Goal: Task Accomplishment & Management: Manage account settings

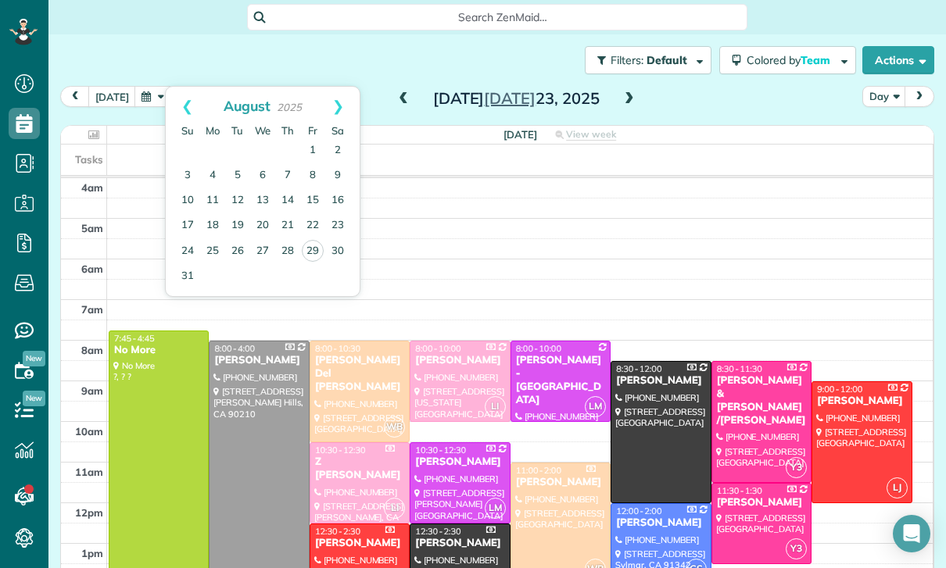
scroll to position [123, 0]
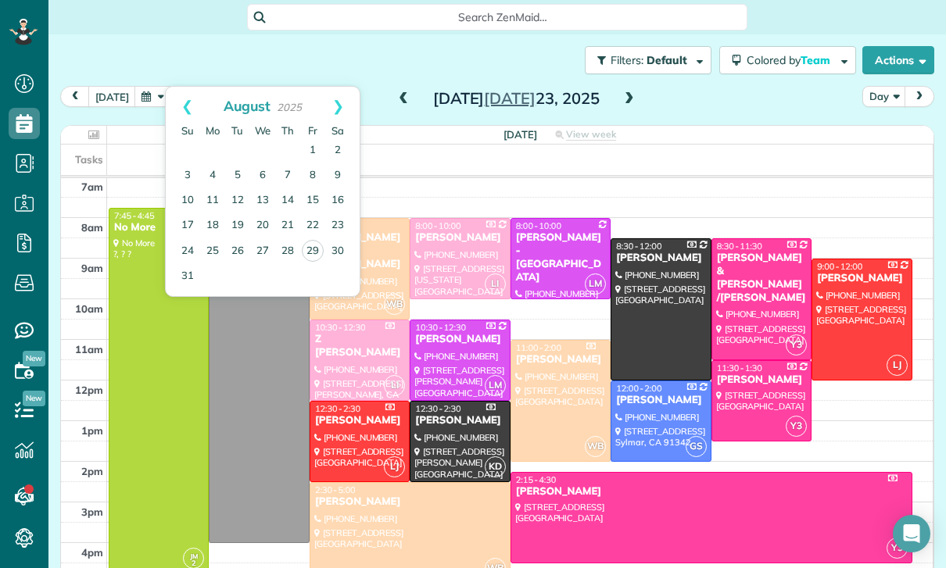
click at [250, 159] on td at bounding box center [262, 150] width 25 height 25
click at [228, 157] on td at bounding box center [237, 150] width 25 height 25
click at [223, 170] on link "4" at bounding box center [212, 175] width 25 height 25
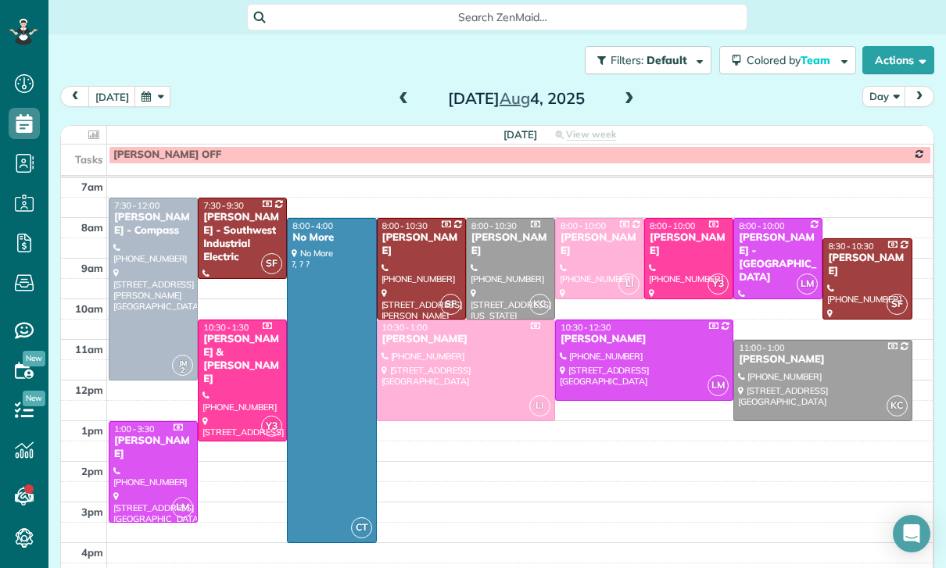
click at [143, 101] on button "button" at bounding box center [152, 96] width 36 height 21
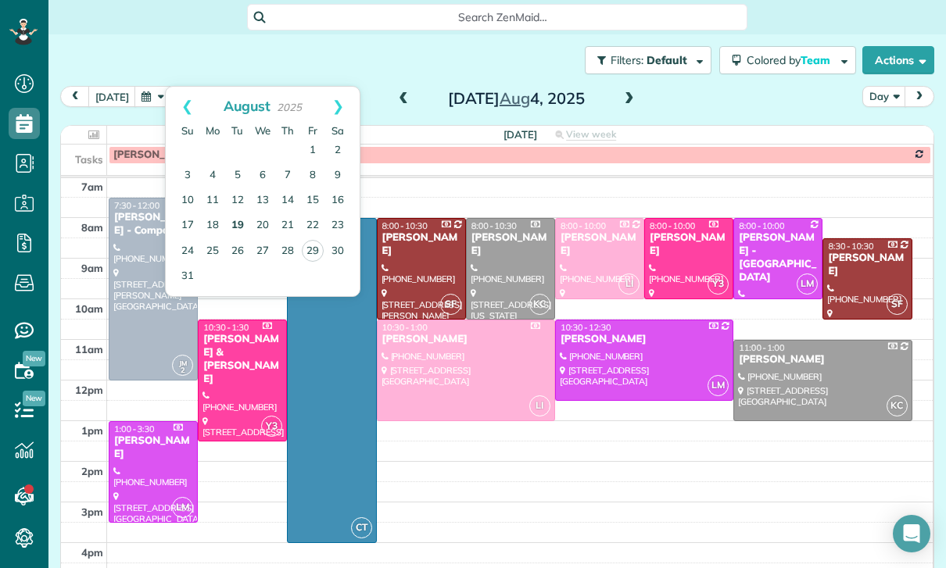
click at [237, 221] on link "19" at bounding box center [237, 225] width 25 height 25
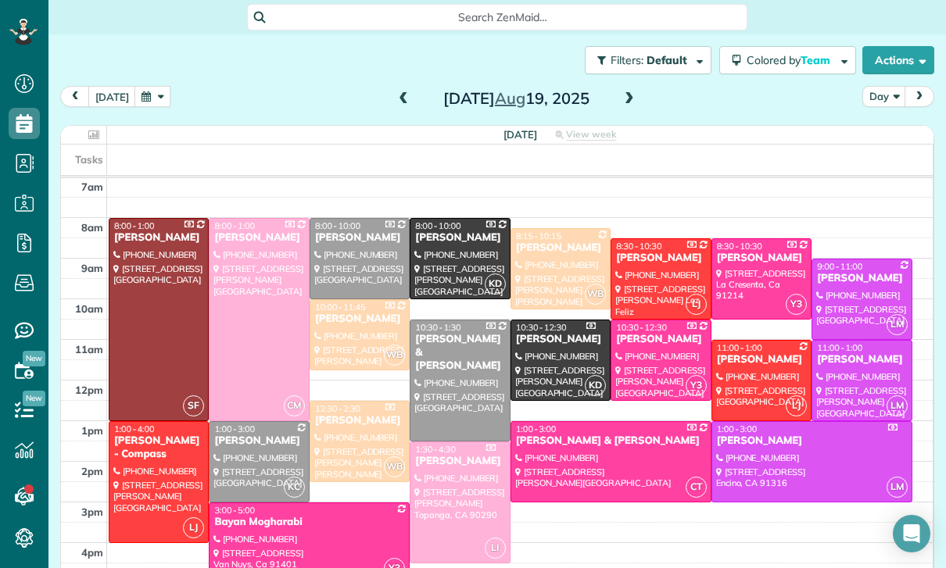
click at [864, 289] on div at bounding box center [861, 300] width 99 height 80
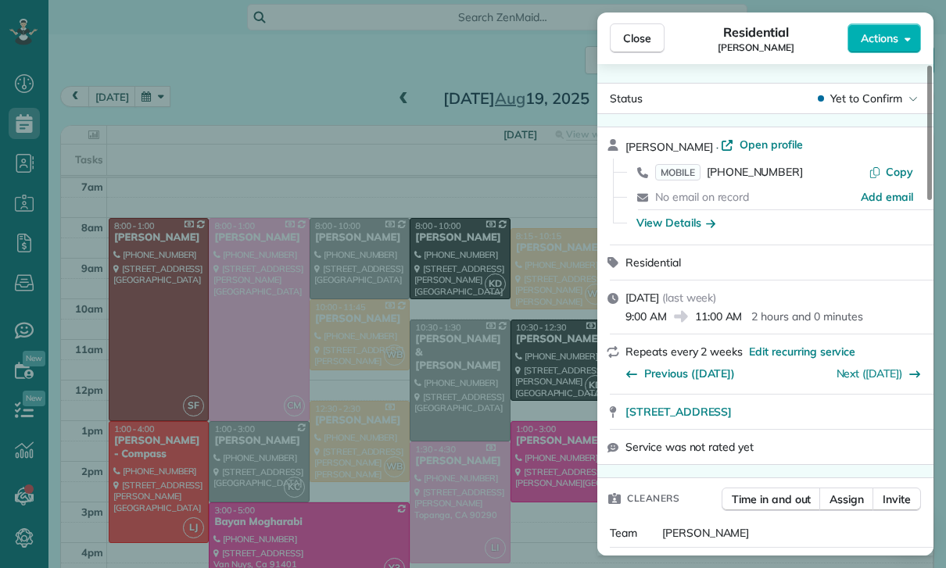
click at [156, 99] on div "Close Residential Marissa Berman Actions Status Yet to Confirm Marissa Berman ·…" at bounding box center [473, 284] width 946 height 568
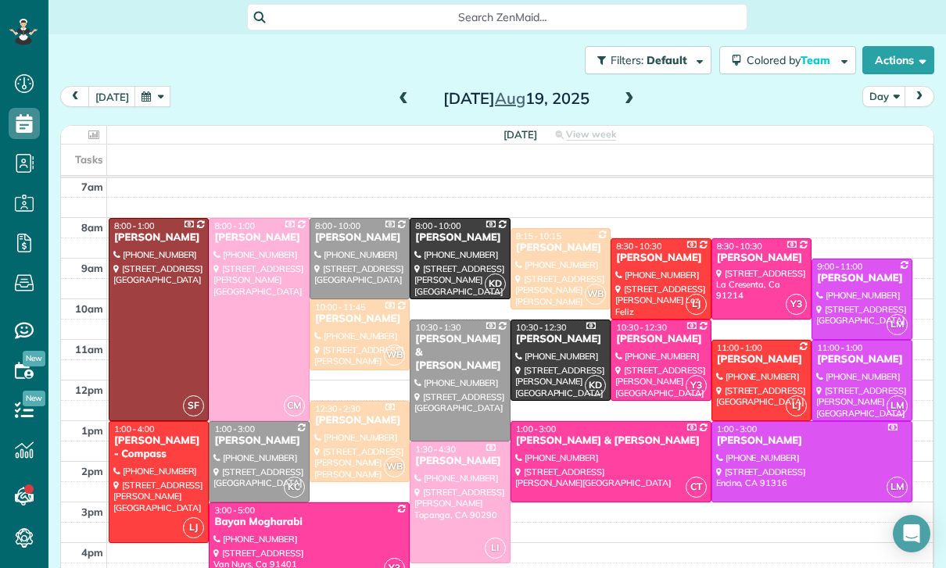
click at [853, 292] on div at bounding box center [861, 300] width 99 height 80
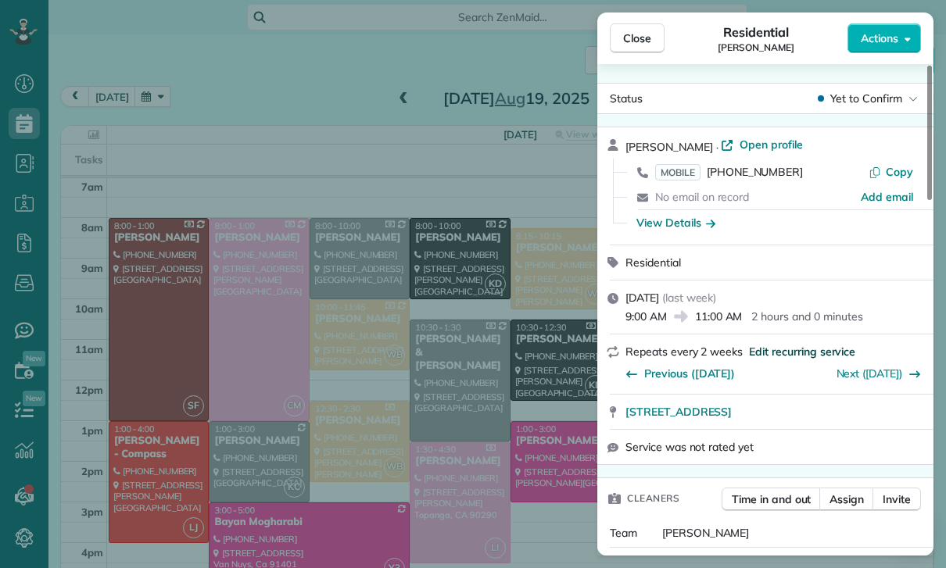
click at [797, 352] on span "Edit recurring service" at bounding box center [802, 352] width 106 height 16
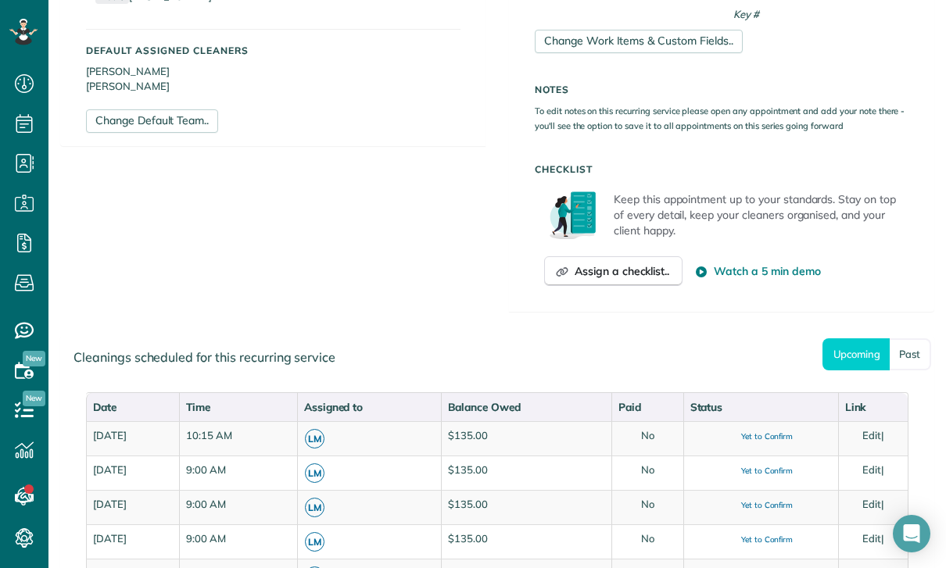
scroll to position [539, 0]
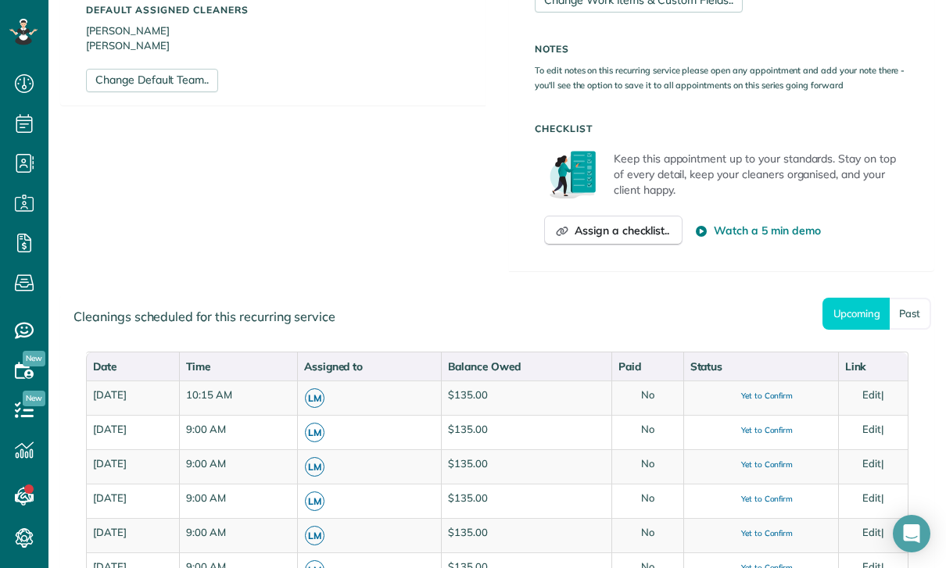
click at [910, 310] on link "Past" at bounding box center [910, 314] width 41 height 32
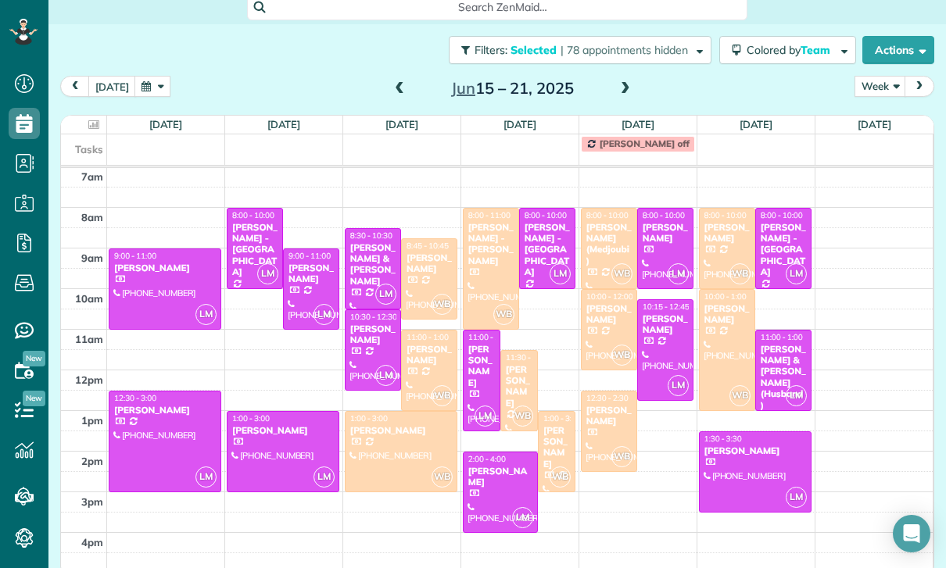
scroll to position [9, 0]
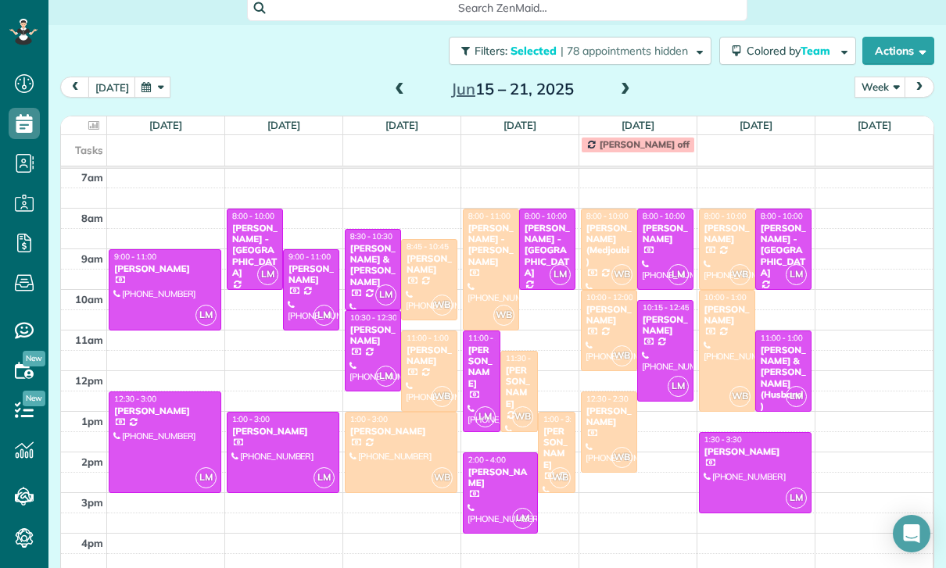
click at [146, 77] on button "button" at bounding box center [152, 87] width 36 height 21
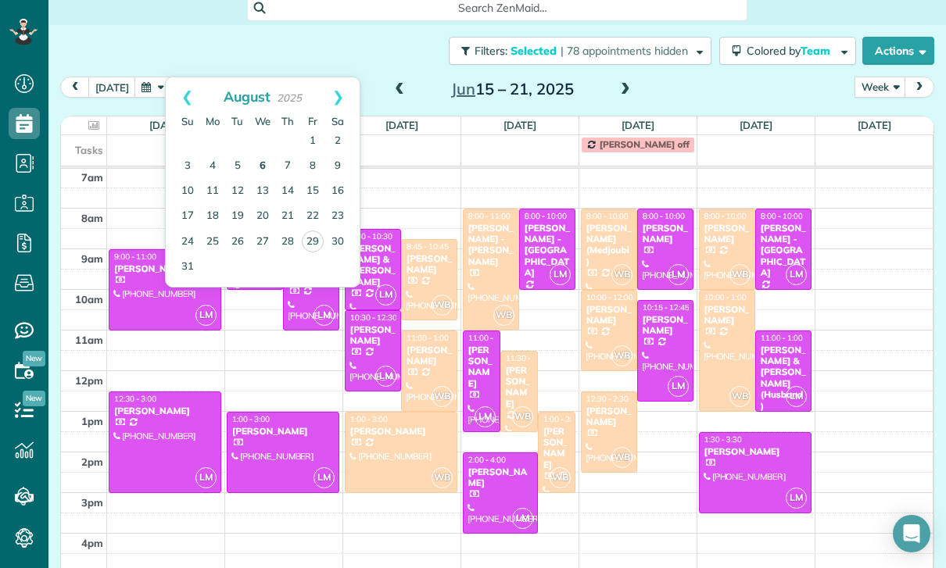
click at [257, 154] on link "6" at bounding box center [262, 166] width 25 height 25
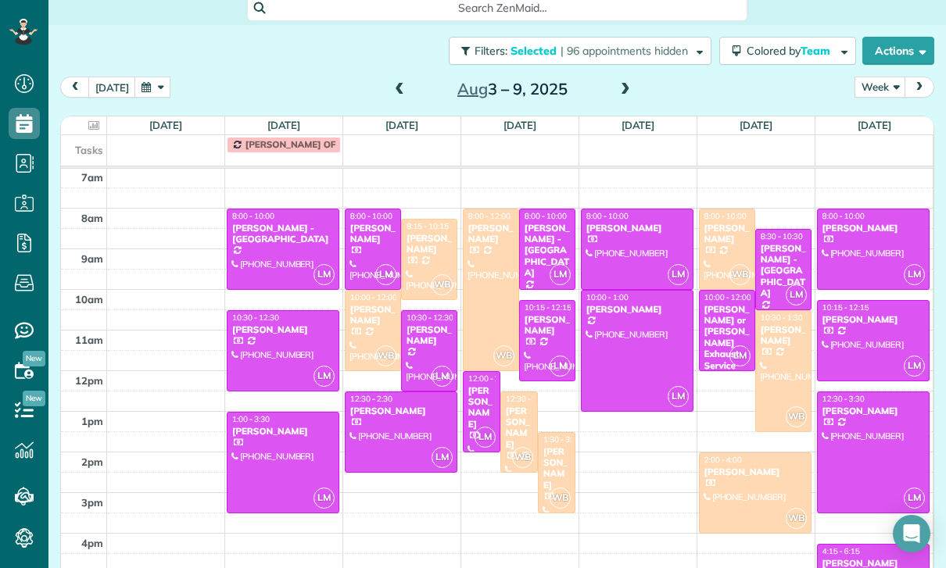
scroll to position [125, 0]
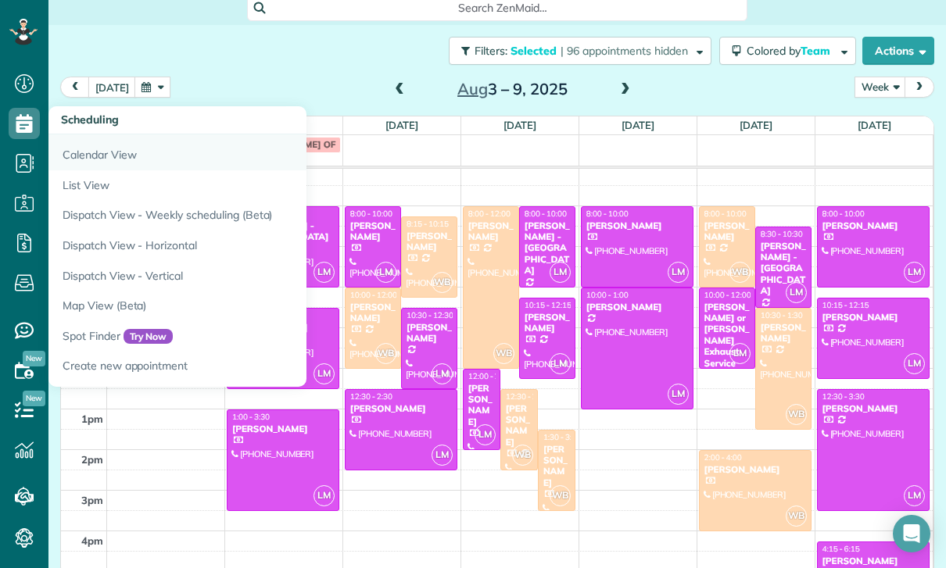
click at [96, 134] on link "Calendar View" at bounding box center [243, 152] width 391 height 36
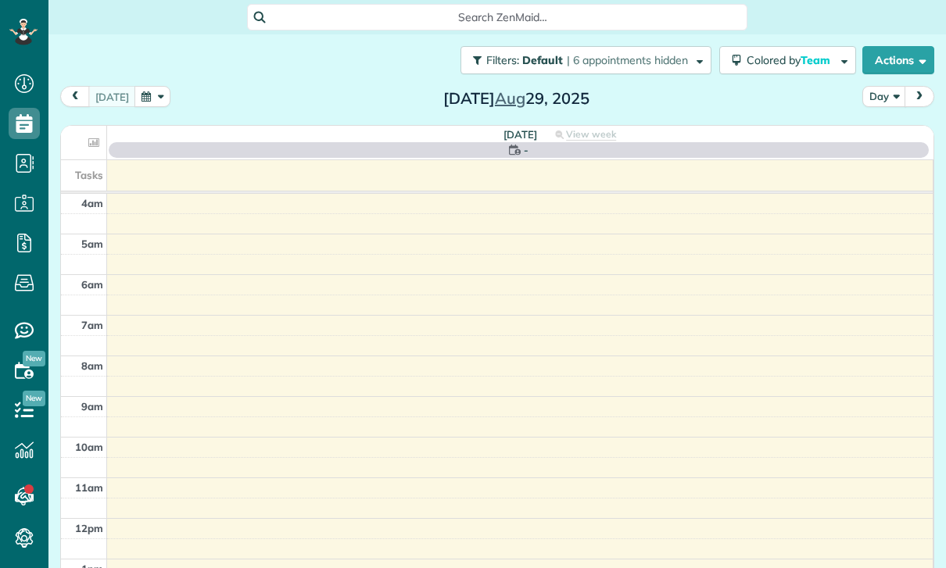
scroll to position [7, 7]
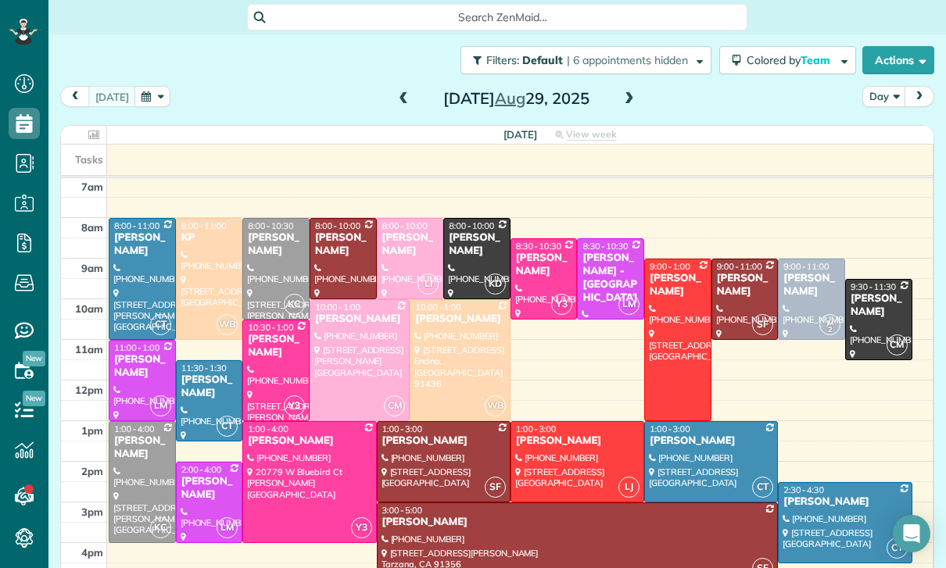
click at [134, 99] on button "button" at bounding box center [152, 96] width 36 height 21
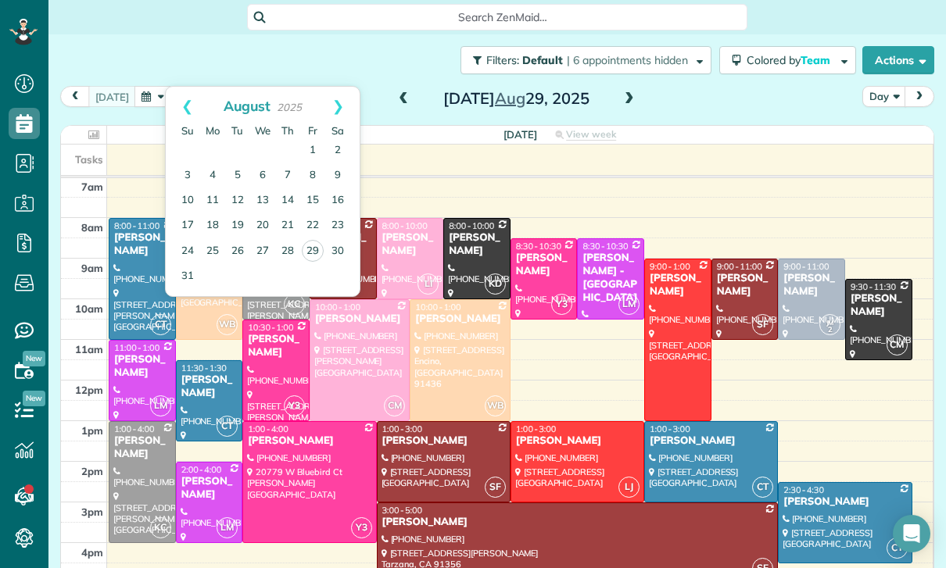
scroll to position [123, 0]
click at [260, 188] on link "13" at bounding box center [262, 200] width 25 height 25
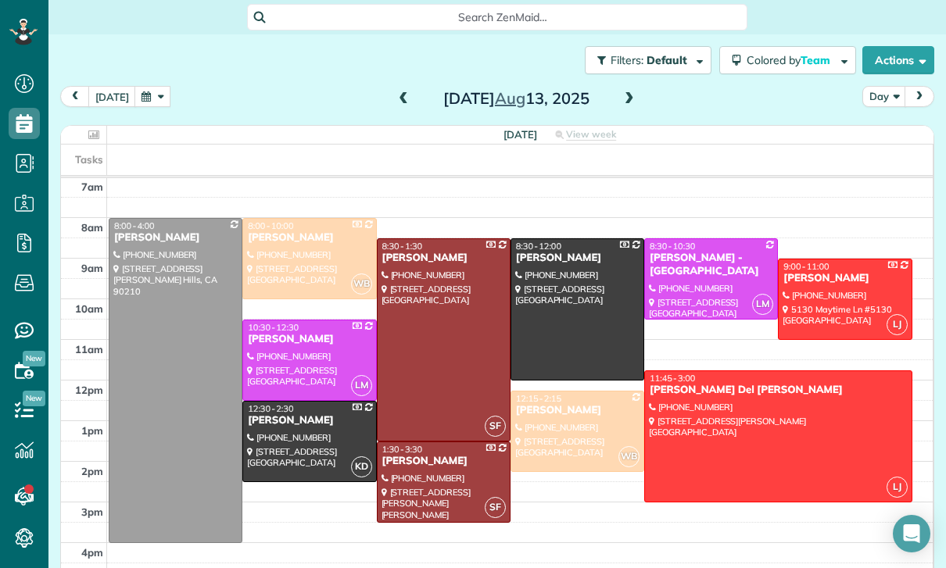
click at [621, 92] on span at bounding box center [629, 99] width 17 height 14
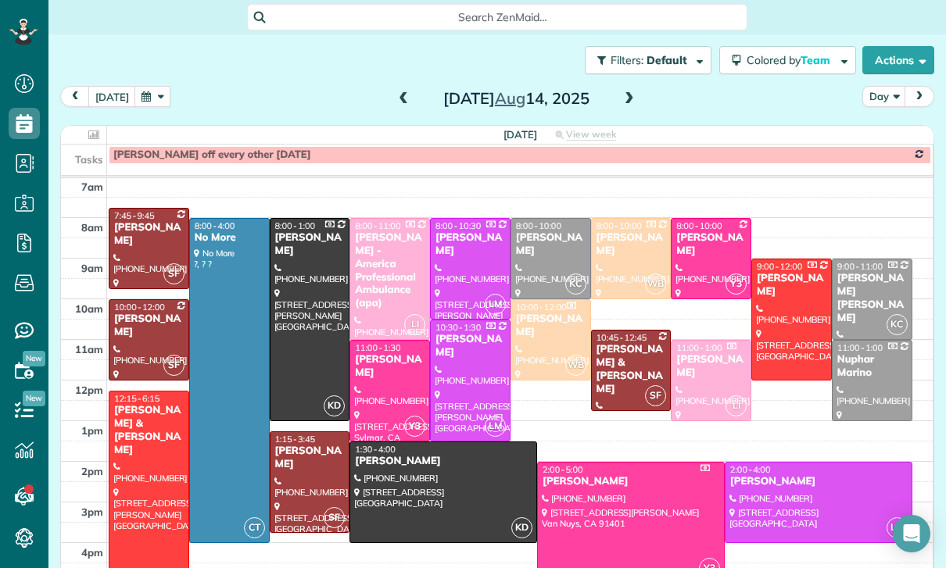
click at [151, 86] on button "button" at bounding box center [152, 96] width 36 height 21
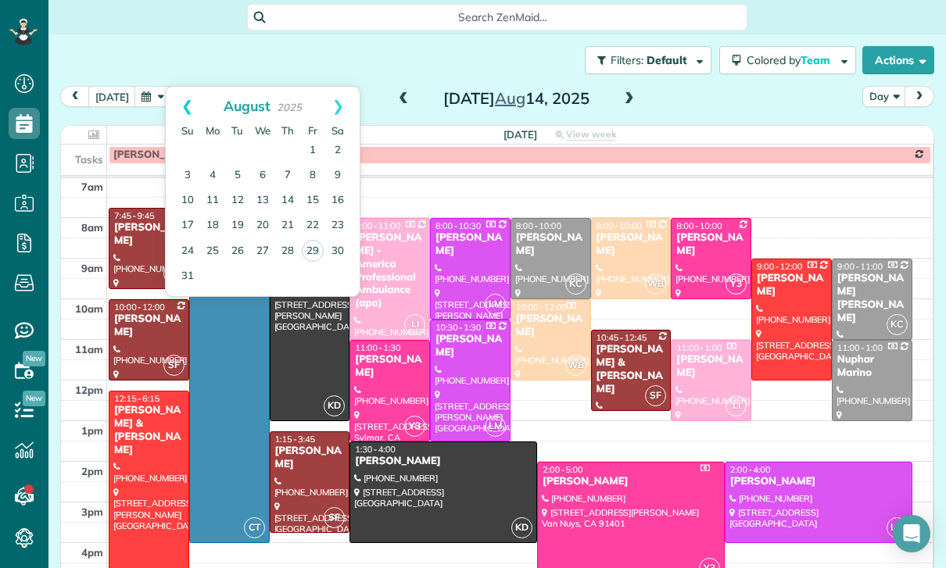
click at [177, 87] on link "Prev" at bounding box center [187, 106] width 43 height 39
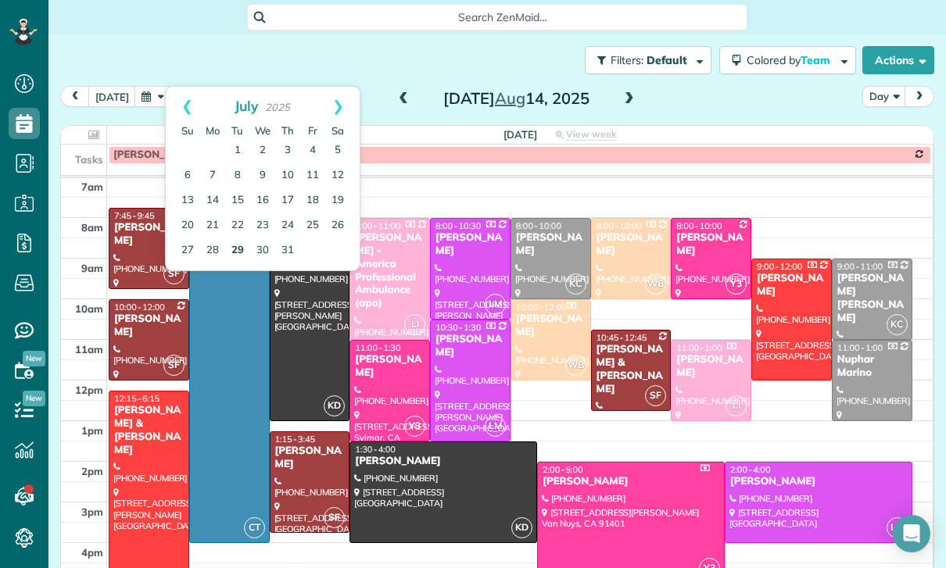
click at [240, 238] on link "29" at bounding box center [237, 250] width 25 height 25
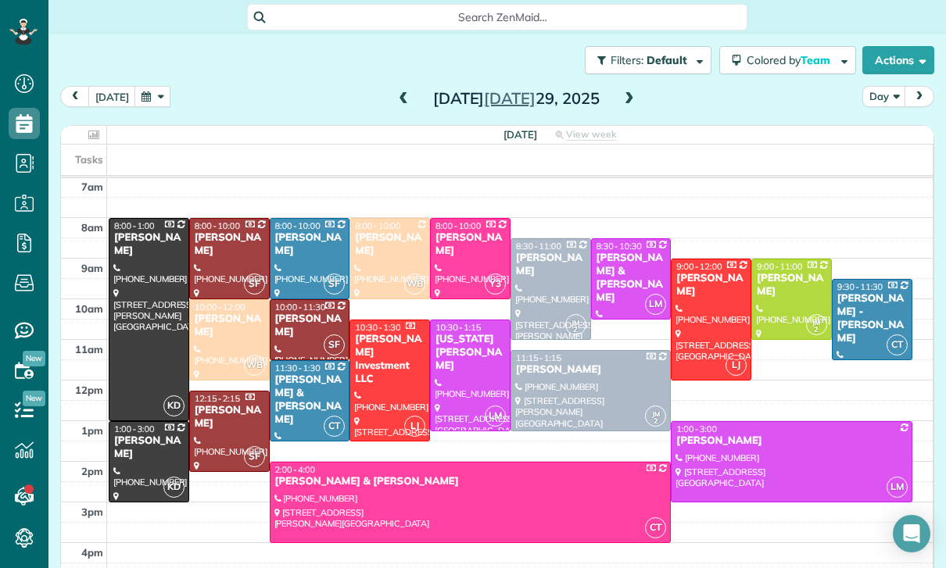
click at [152, 86] on button "button" at bounding box center [152, 96] width 36 height 21
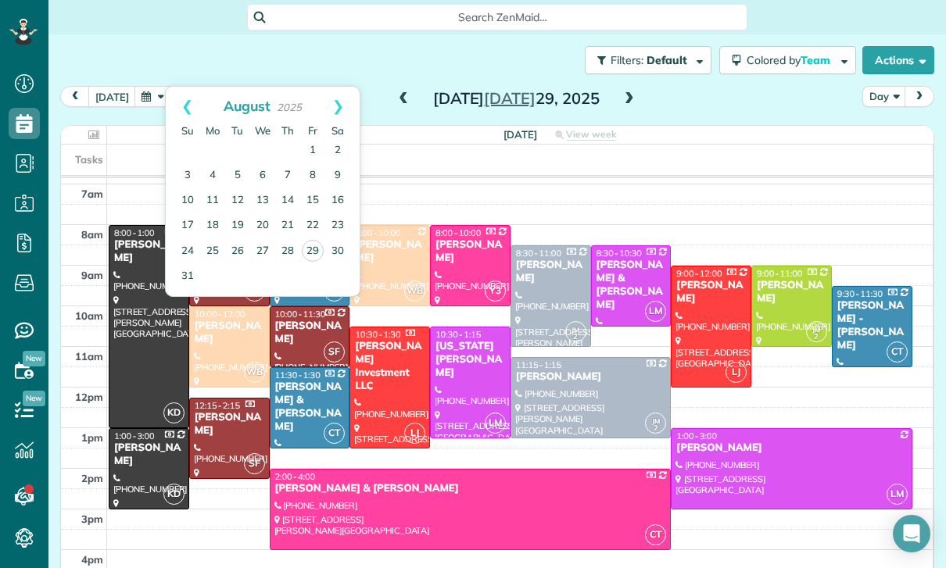
scroll to position [120, 0]
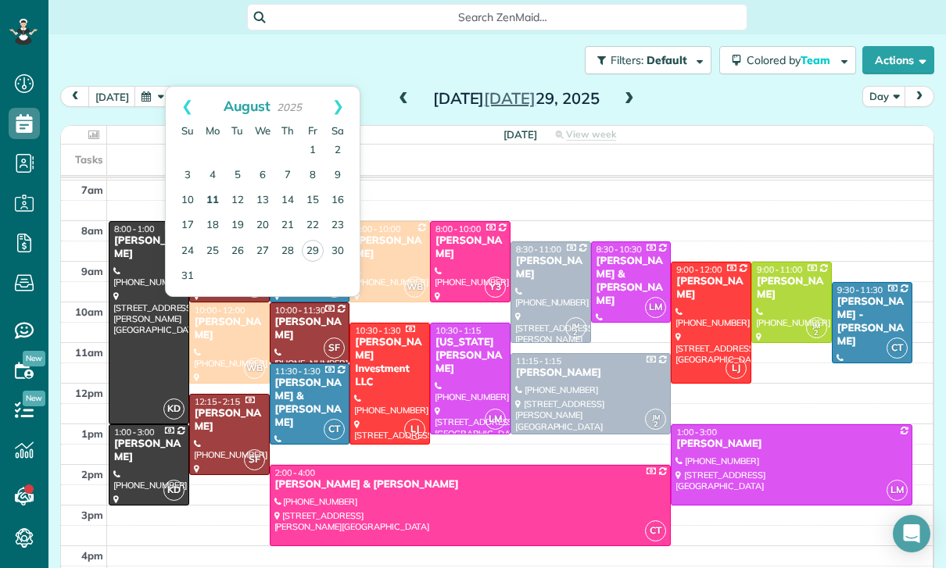
click at [215, 188] on link "11" at bounding box center [212, 200] width 25 height 25
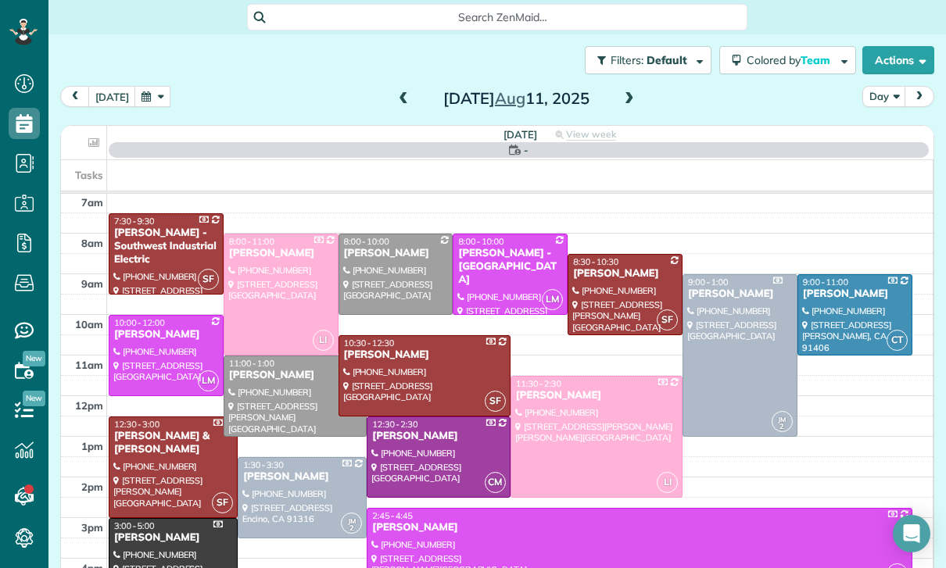
scroll to position [123, 0]
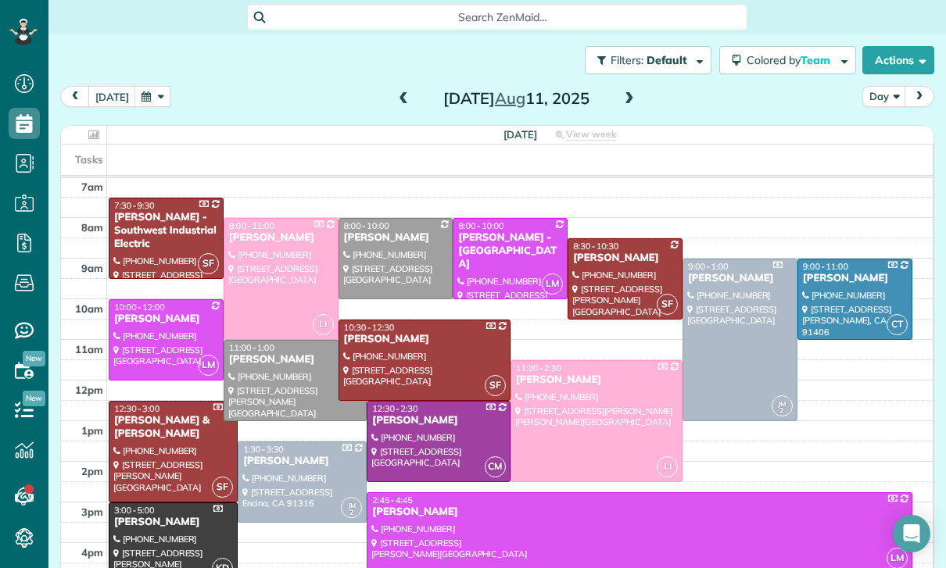
click at [371, 219] on div at bounding box center [395, 259] width 113 height 80
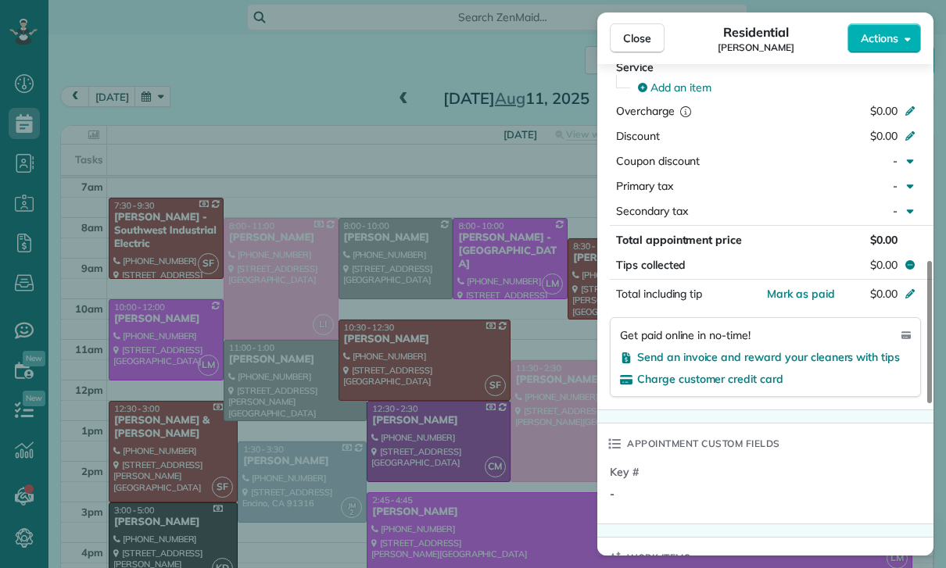
scroll to position [765, 0]
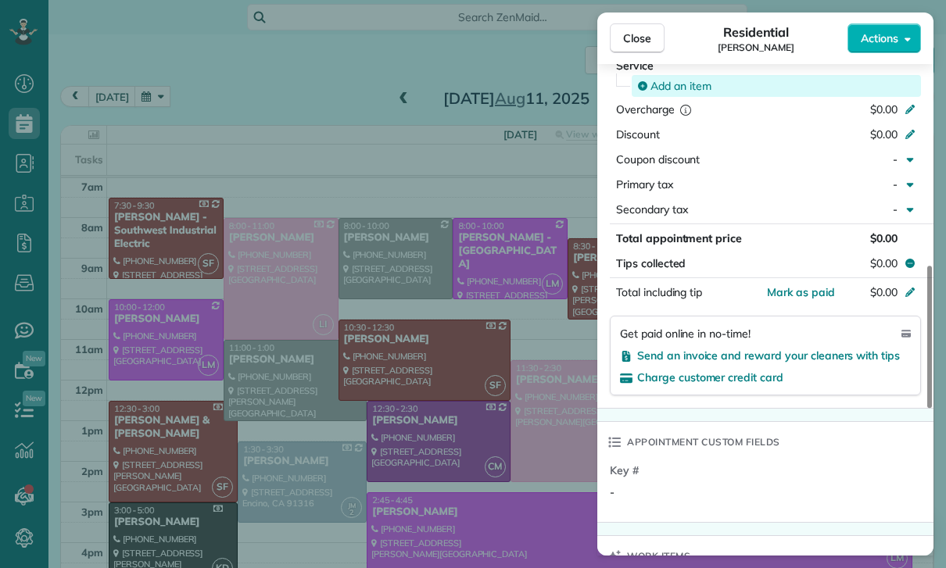
click at [660, 94] on span "Add an item" at bounding box center [681, 86] width 61 height 16
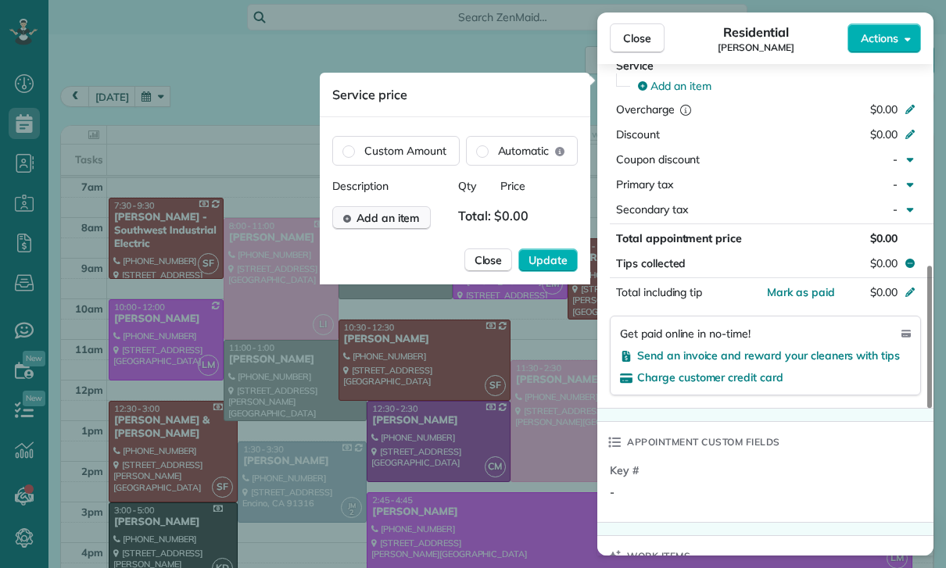
click at [393, 215] on span "Add an item" at bounding box center [388, 218] width 63 height 16
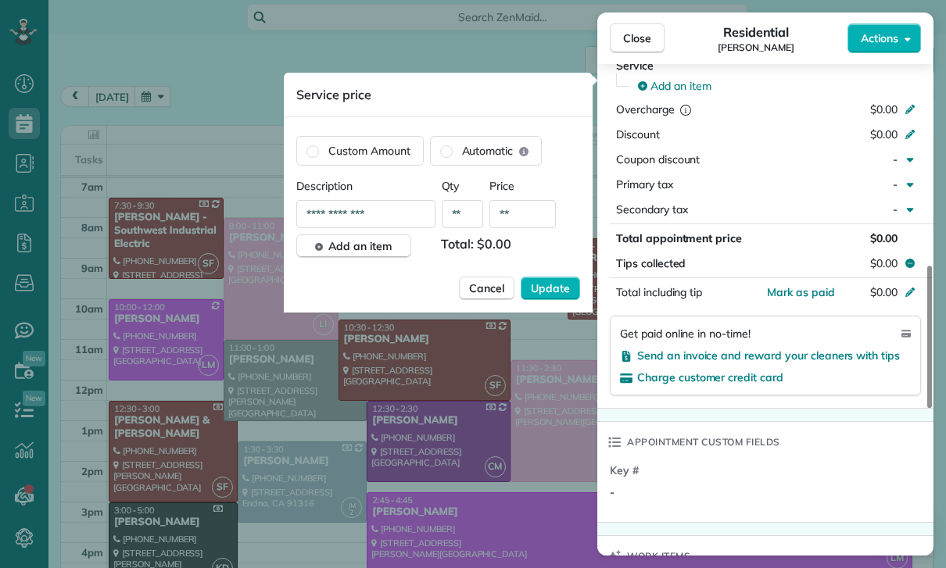
click at [529, 219] on input "**" at bounding box center [522, 214] width 66 height 28
type input "****"
click at [550, 285] on span "Update" at bounding box center [550, 289] width 39 height 16
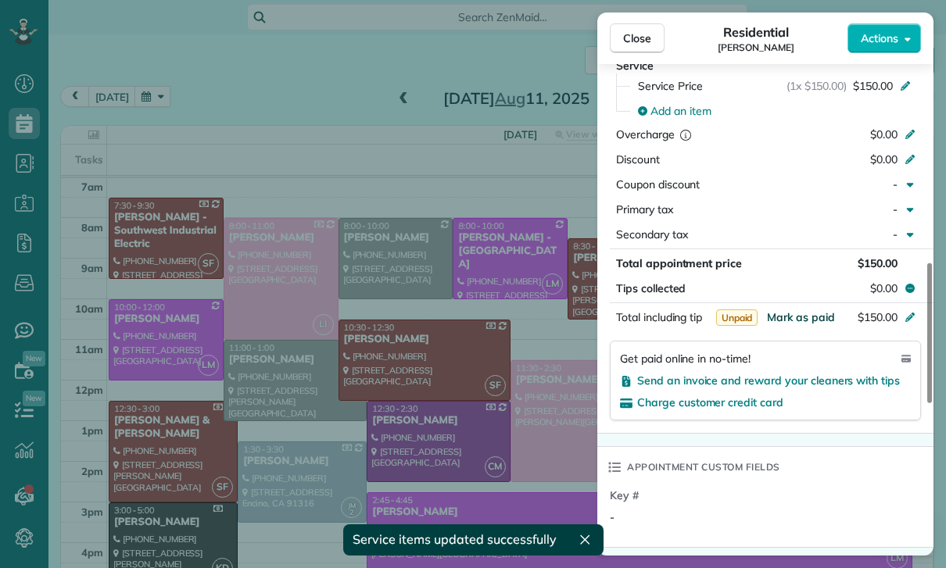
click at [800, 324] on span "Mark as paid" at bounding box center [801, 317] width 68 height 14
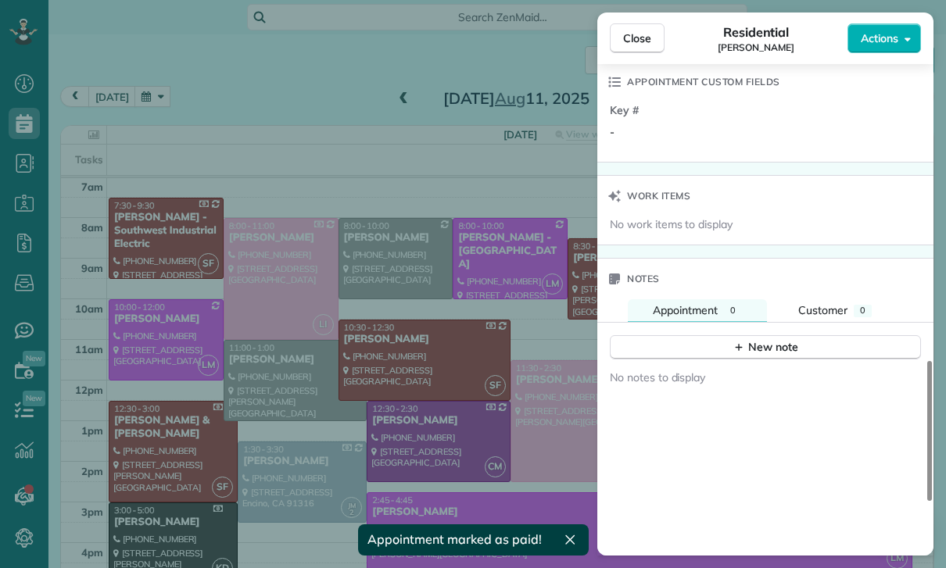
scroll to position [1211, 0]
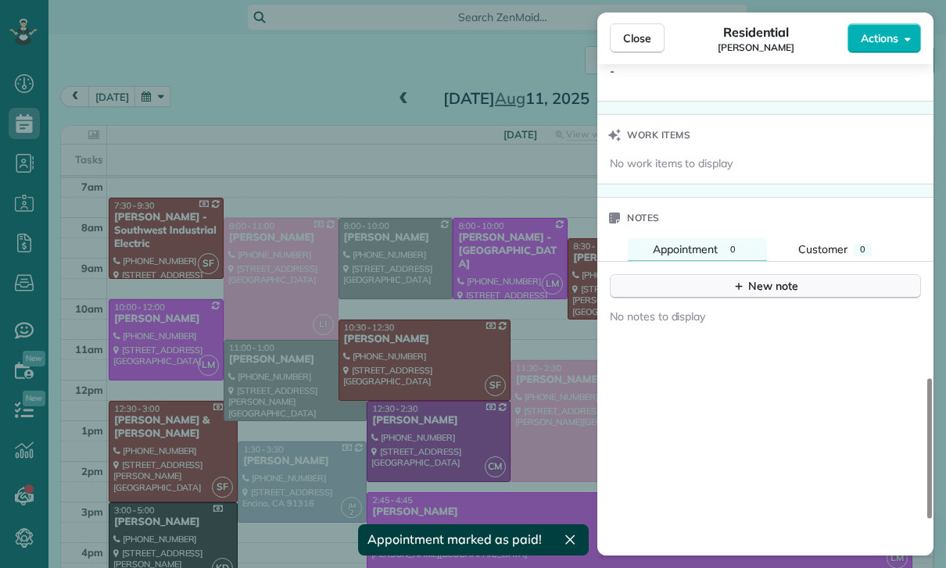
click at [770, 295] on div "New note" at bounding box center [766, 286] width 66 height 16
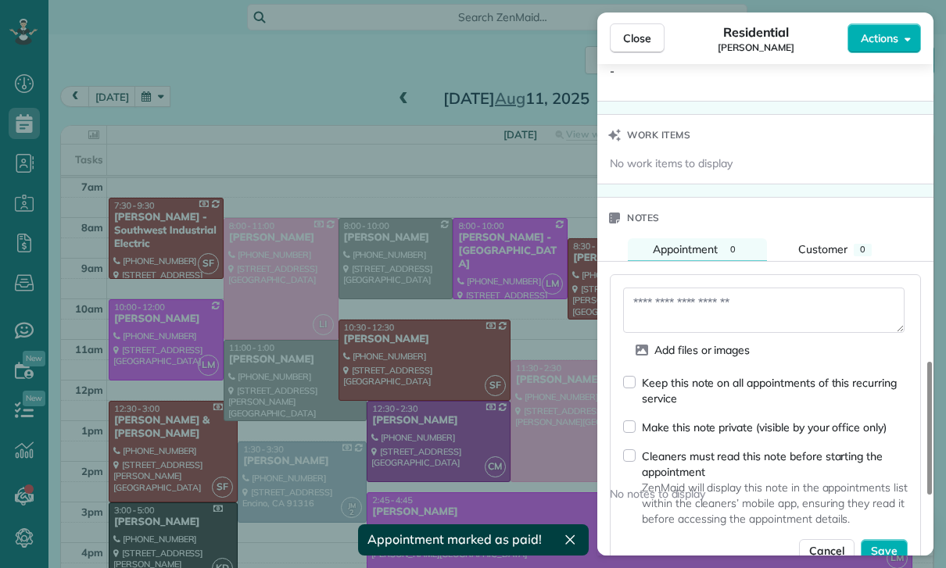
click at [720, 323] on textarea at bounding box center [763, 310] width 281 height 45
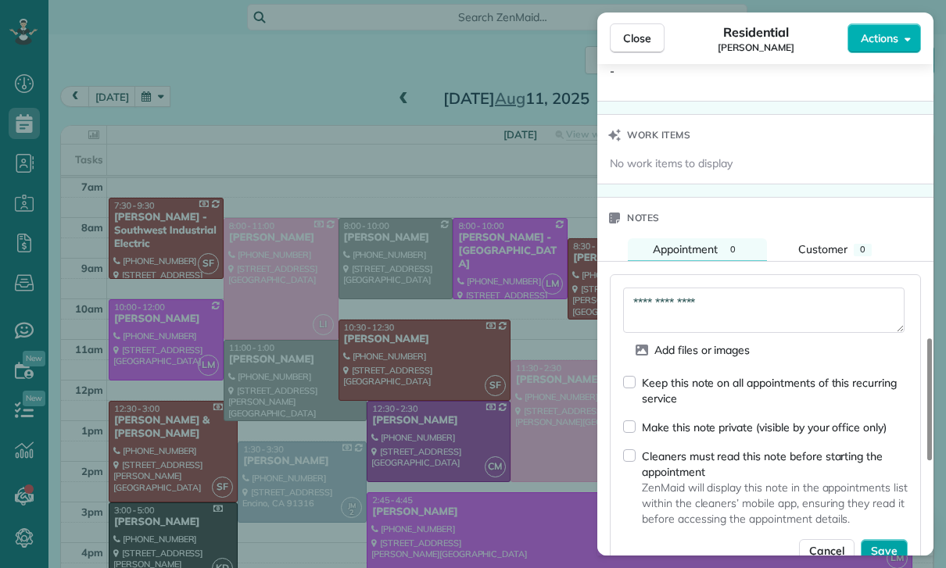
type textarea "**********"
click at [890, 559] on span "Save" at bounding box center [884, 551] width 27 height 16
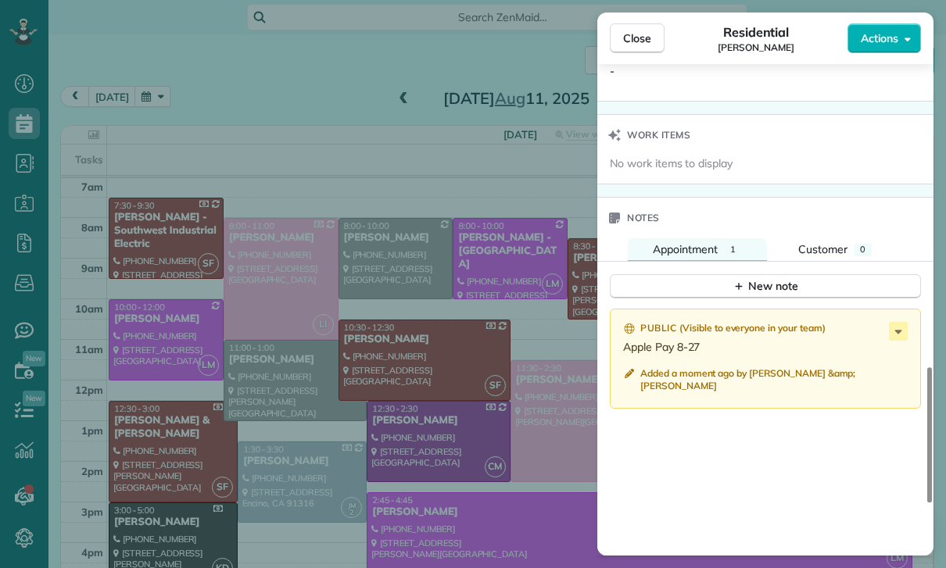
click at [433, 437] on div "Close Residential Connor Madan Actions Status Confirmed Connor Madan · Open pro…" at bounding box center [473, 284] width 946 height 568
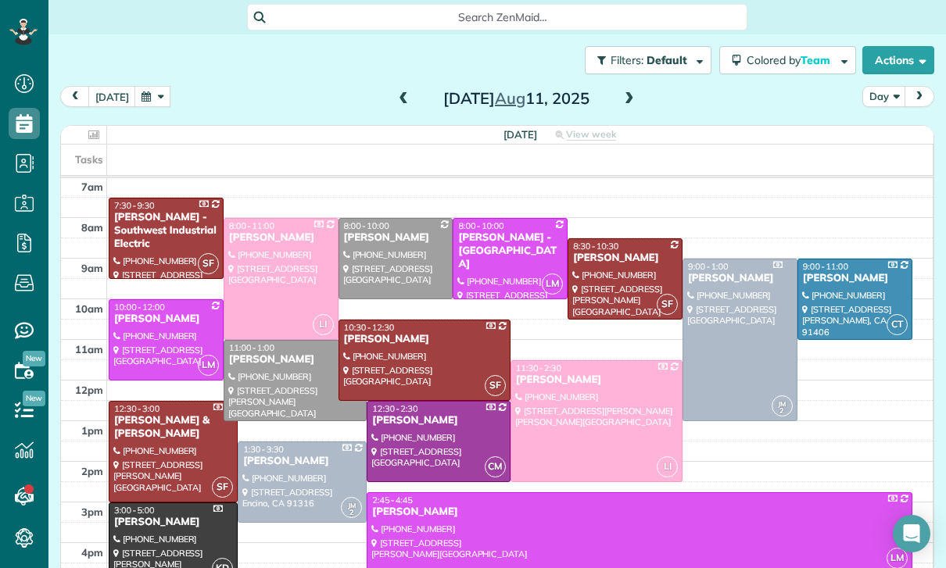
click at [141, 86] on button "button" at bounding box center [152, 96] width 36 height 21
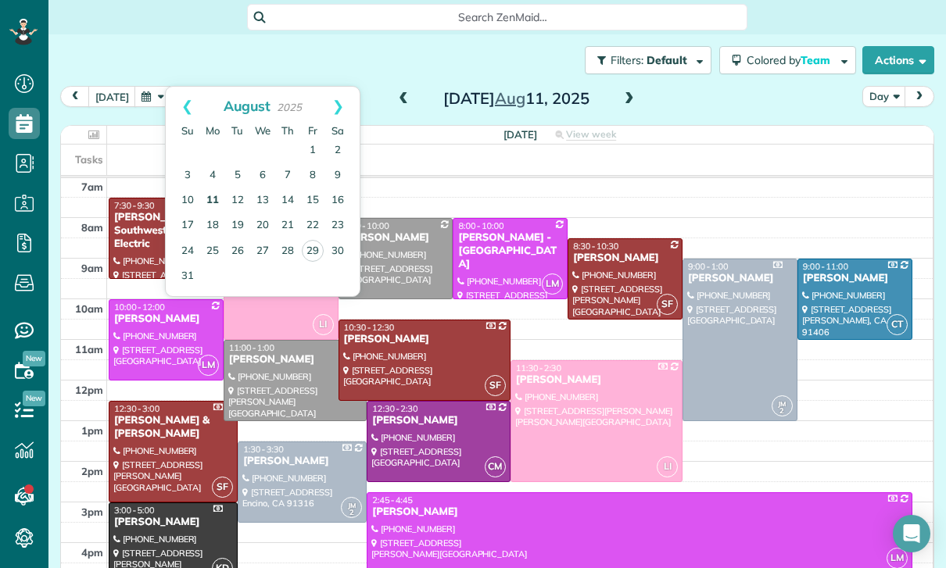
click at [208, 188] on link "11" at bounding box center [212, 200] width 25 height 25
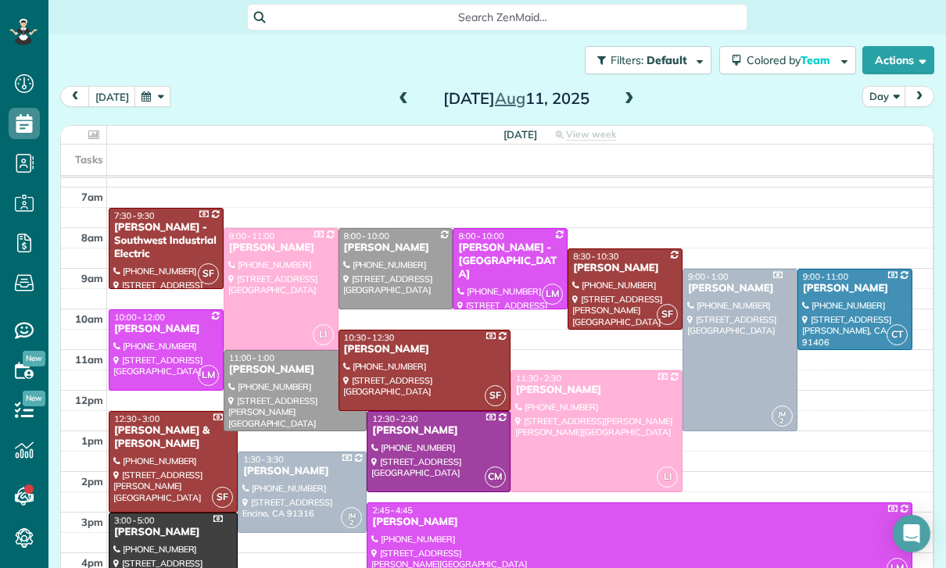
scroll to position [123, 0]
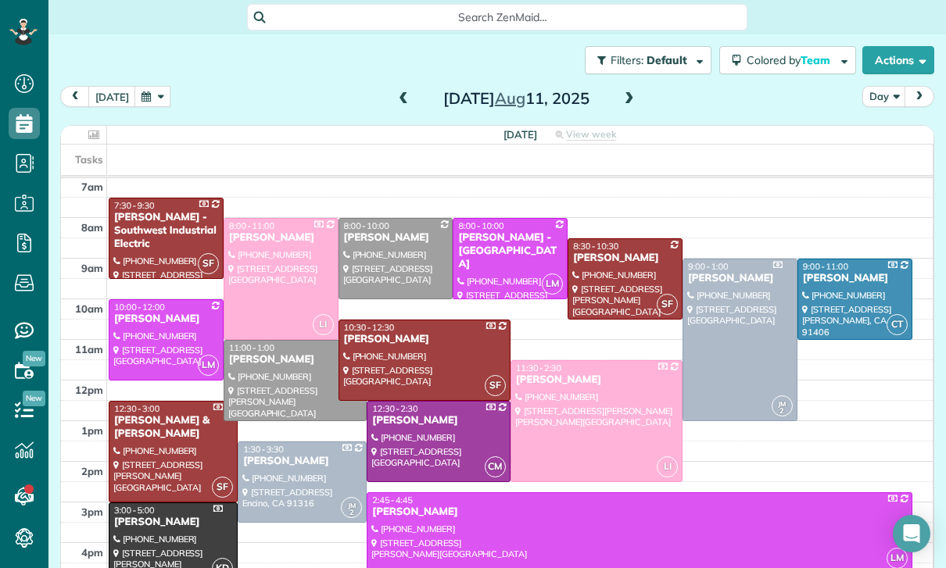
click at [624, 88] on span at bounding box center [629, 99] width 17 height 23
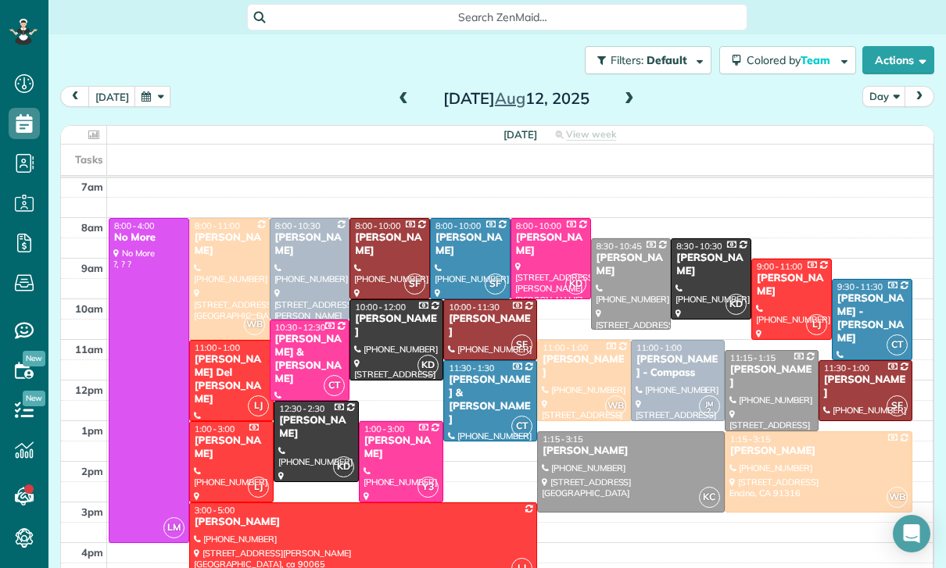
click at [145, 86] on button "button" at bounding box center [152, 96] width 36 height 21
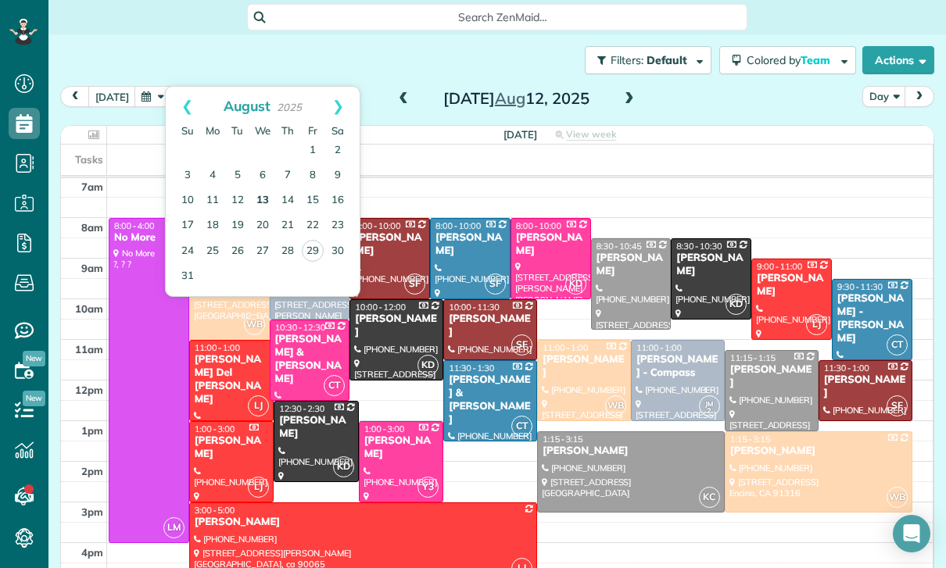
click at [270, 188] on link "13" at bounding box center [262, 200] width 25 height 25
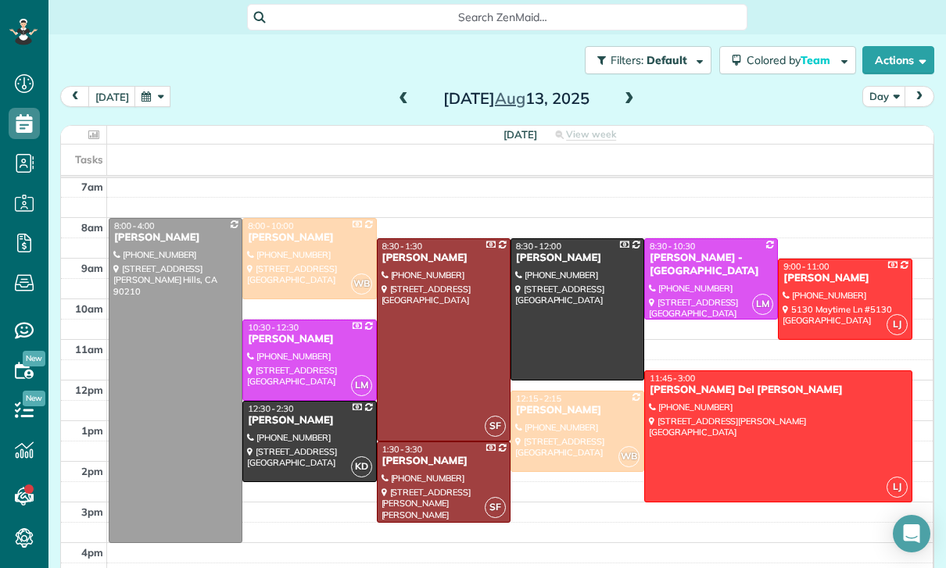
click at [171, 389] on div at bounding box center [175, 381] width 132 height 324
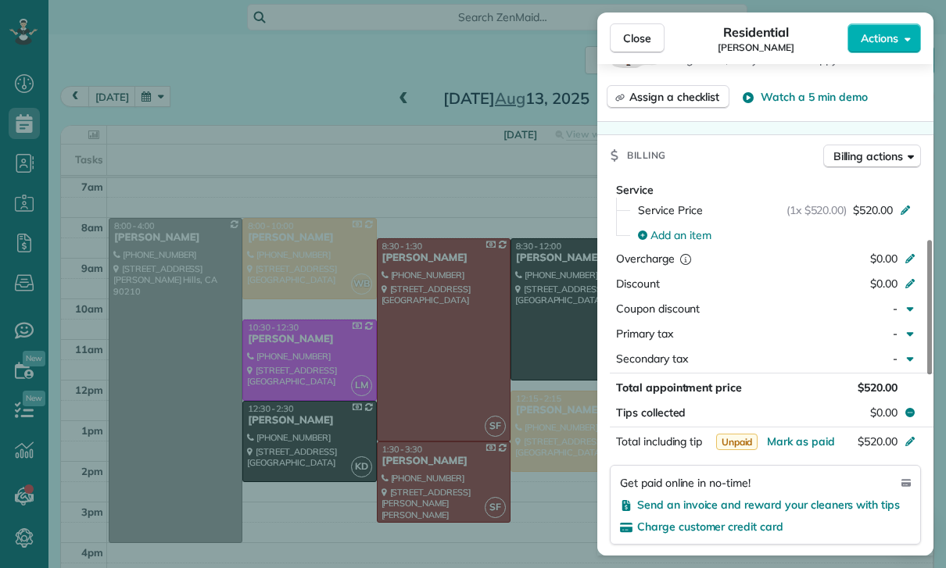
scroll to position [711, 0]
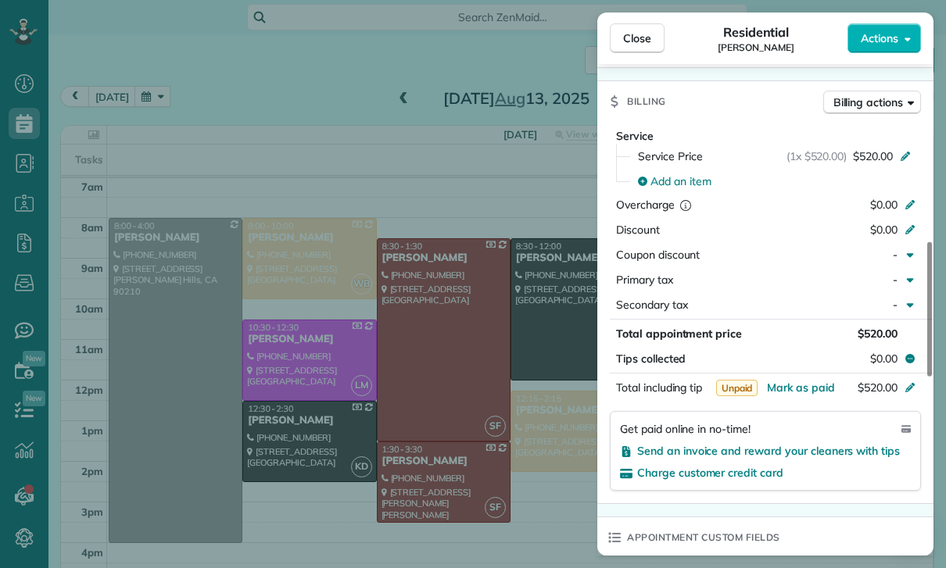
click at [525, 459] on div "Close Residential Yeami Kim Actions Status Yet to Confirm Yeami Kim · Open prof…" at bounding box center [473, 284] width 946 height 568
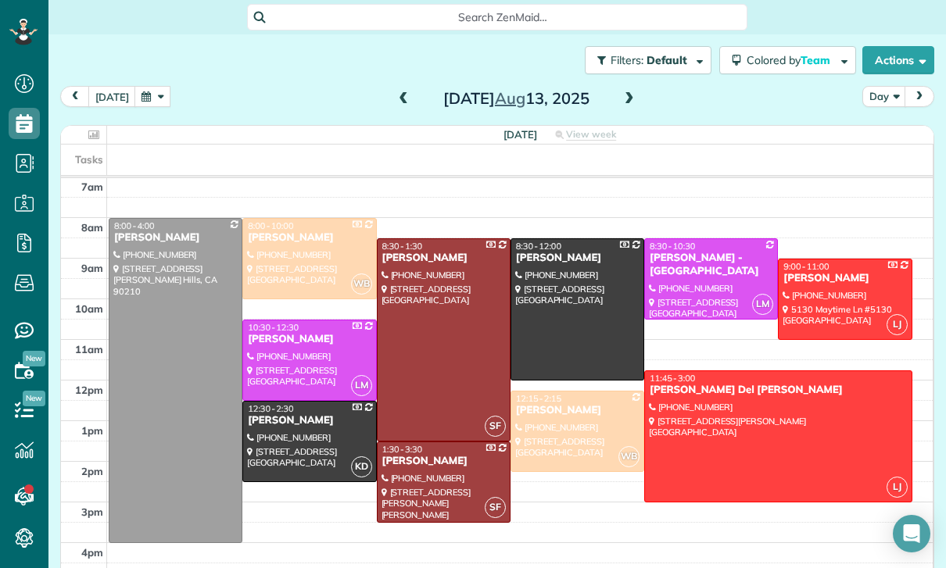
click at [141, 86] on button "button" at bounding box center [152, 96] width 36 height 21
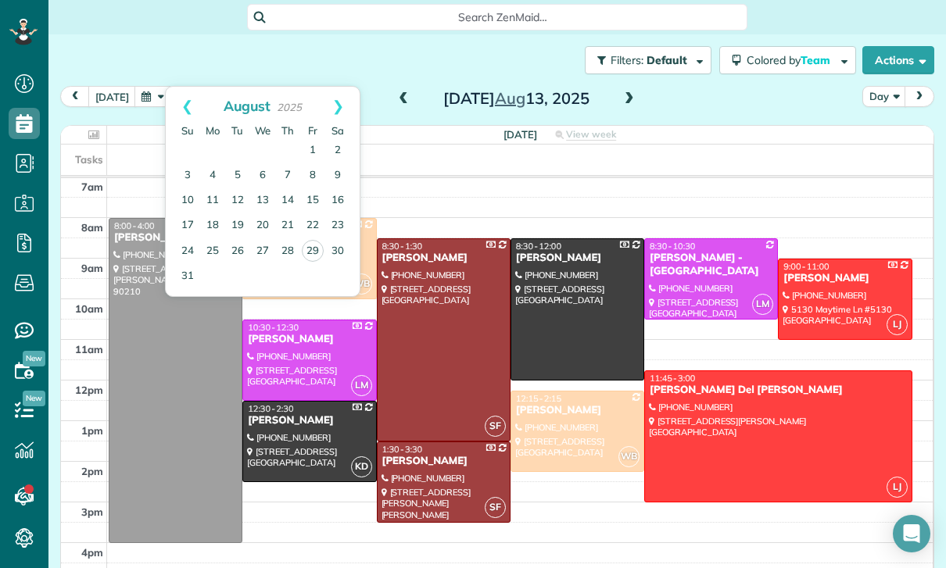
scroll to position [99, 0]
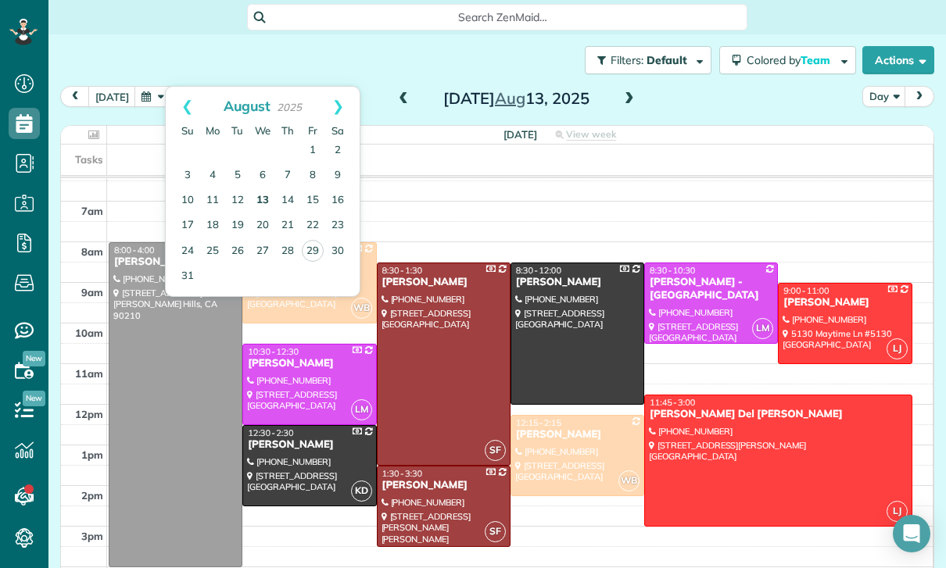
click at [260, 188] on link "13" at bounding box center [262, 200] width 25 height 25
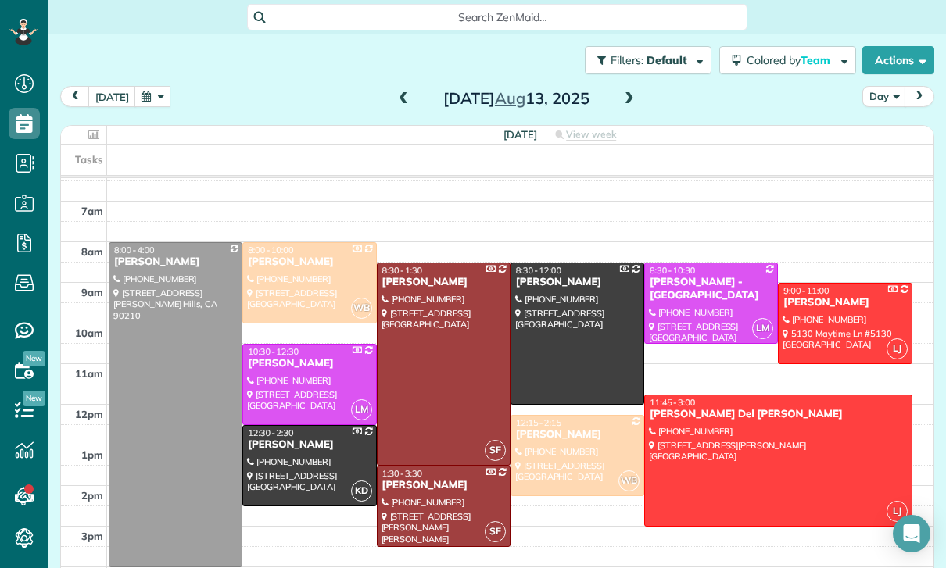
click at [644, 86] on div "today Day Wednesday Aug 13, 2025" at bounding box center [497, 100] width 874 height 29
click at [629, 88] on span at bounding box center [629, 99] width 17 height 23
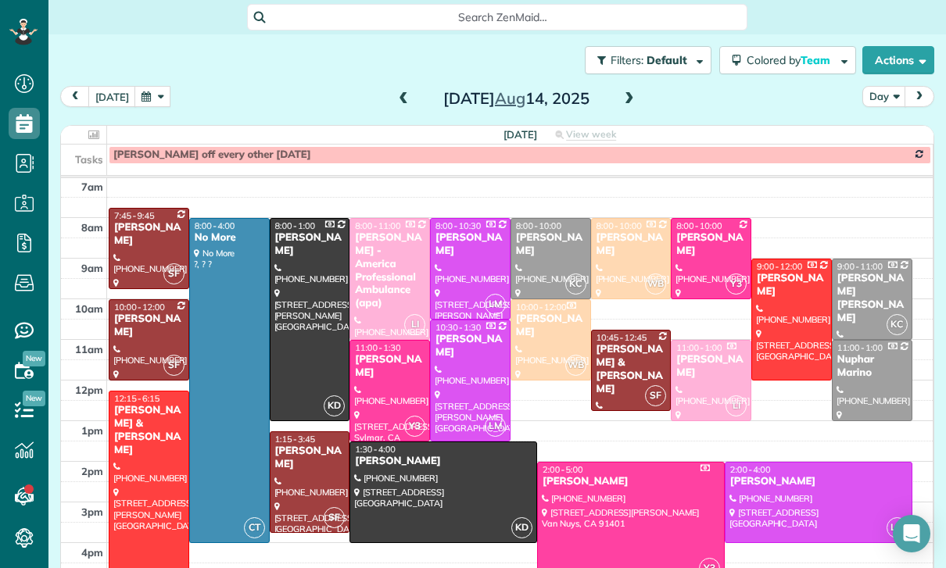
scroll to position [123, 0]
click at [145, 86] on button "button" at bounding box center [152, 96] width 36 height 21
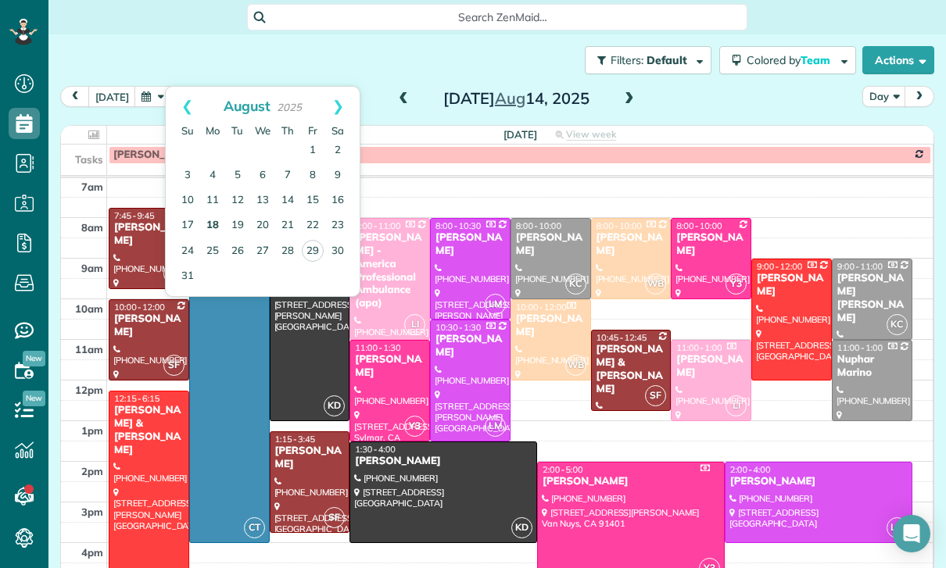
click at [203, 213] on link "18" at bounding box center [212, 225] width 25 height 25
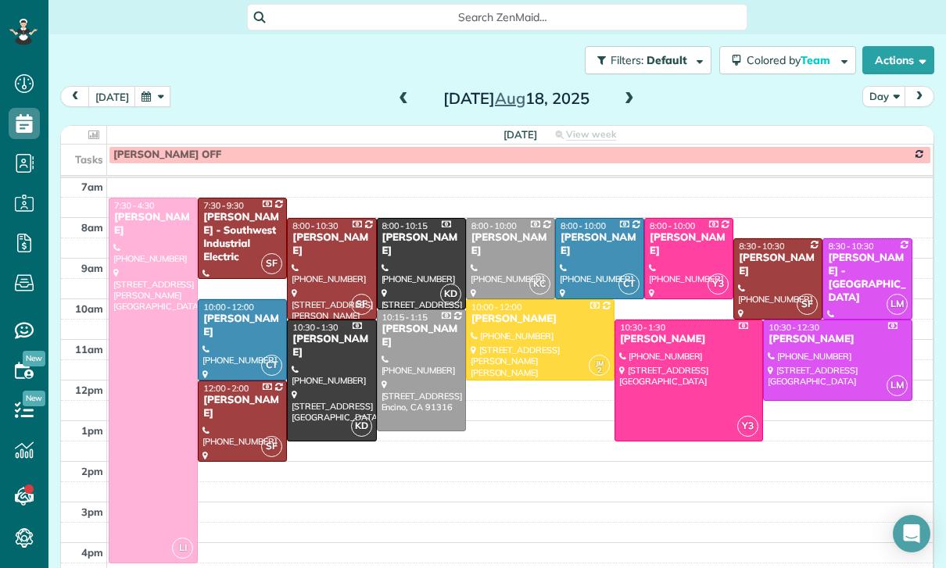
click at [400, 92] on span at bounding box center [403, 99] width 17 height 14
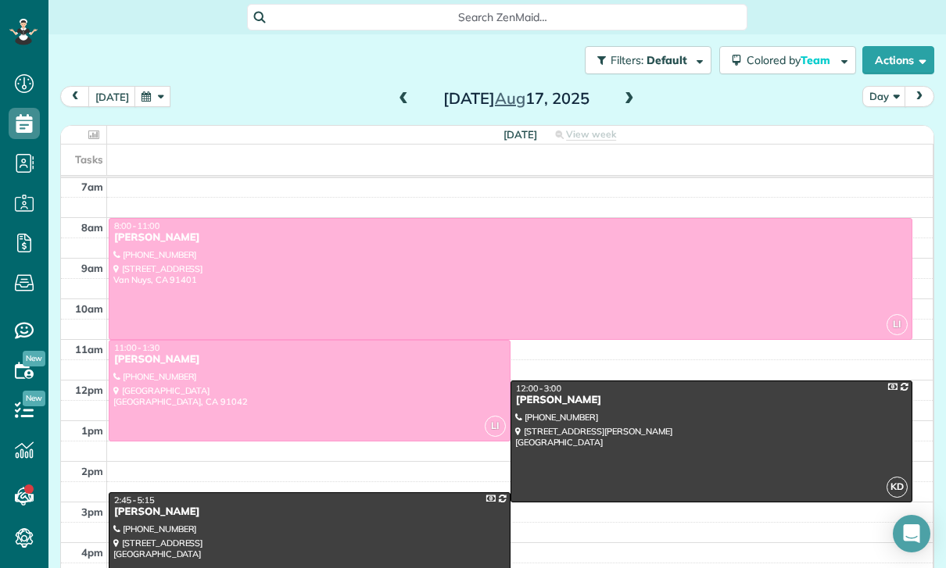
click at [149, 86] on button "button" at bounding box center [152, 96] width 36 height 21
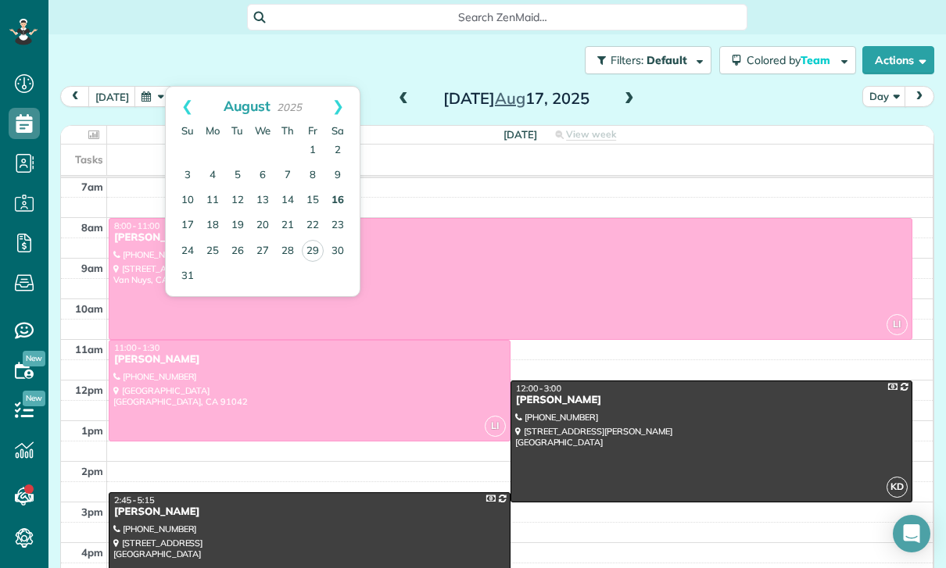
click at [344, 188] on link "16" at bounding box center [337, 200] width 25 height 25
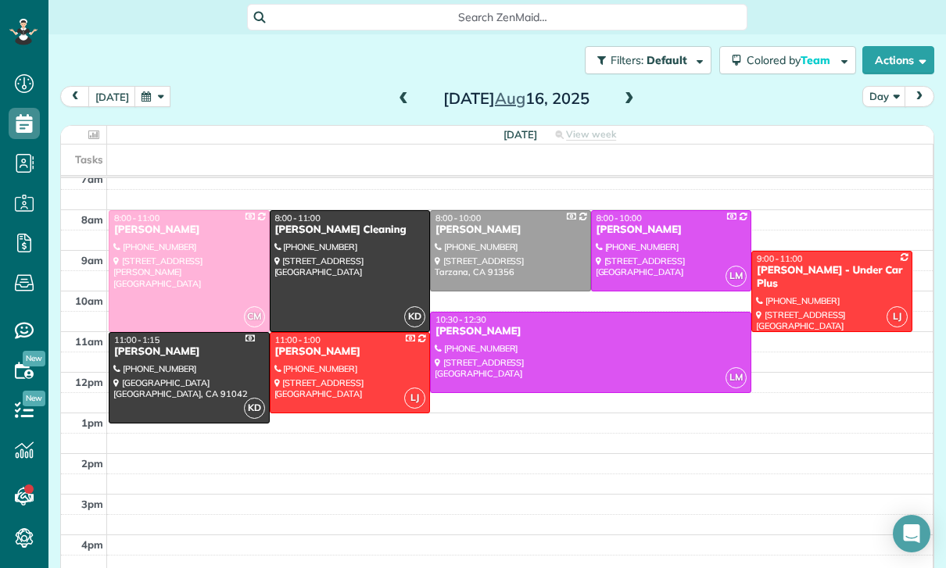
scroll to position [131, 0]
click at [149, 86] on button "button" at bounding box center [152, 96] width 36 height 21
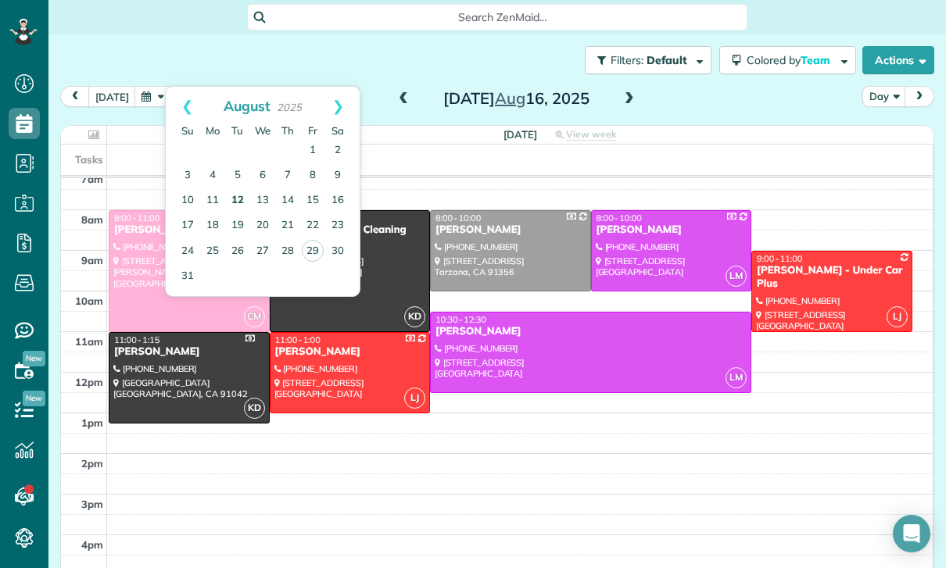
click at [242, 188] on link "12" at bounding box center [237, 200] width 25 height 25
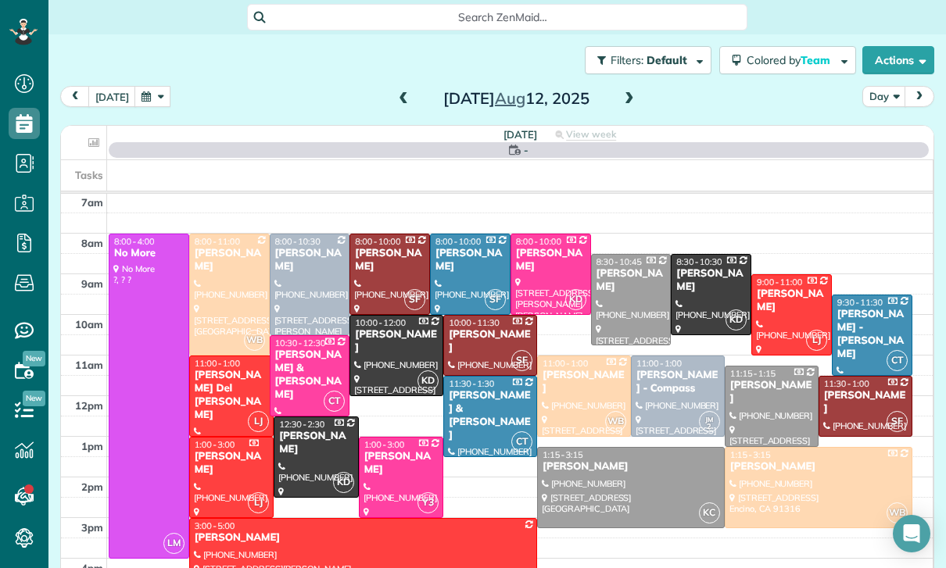
scroll to position [123, 0]
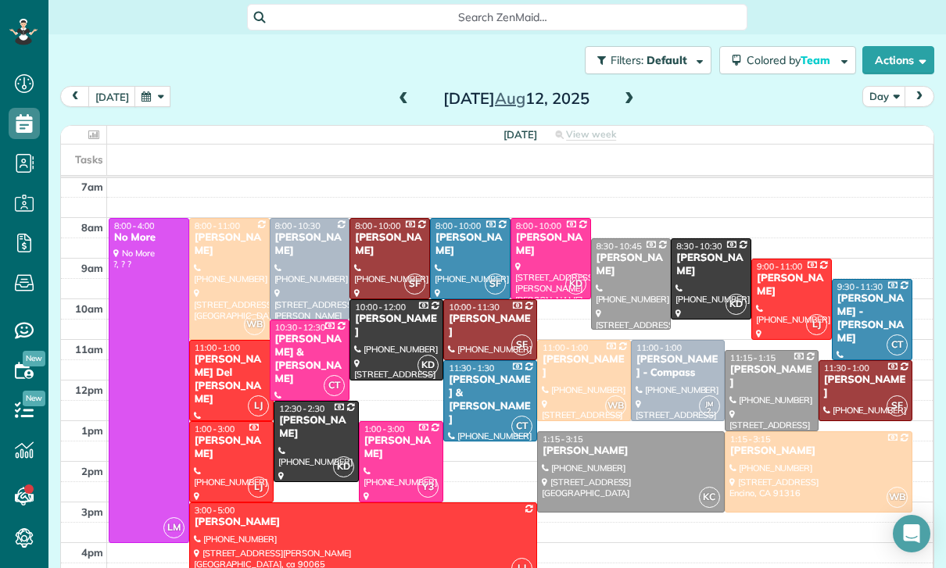
click at [297, 232] on div at bounding box center [310, 269] width 79 height 100
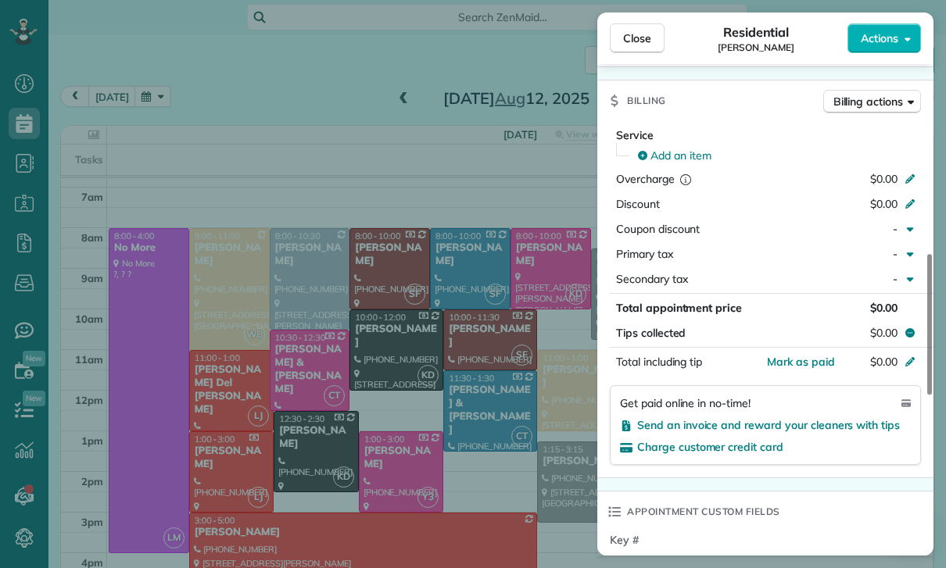
scroll to position [123, 0]
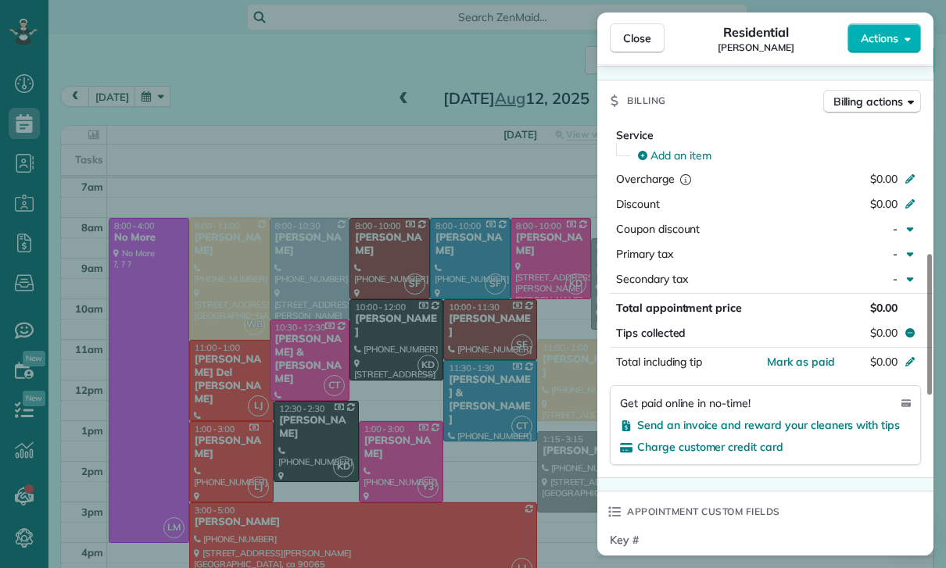
click at [364, 412] on div "Close Residential Megan Comisky Actions Status Confirmed Megan Comisky · Open p…" at bounding box center [473, 284] width 946 height 568
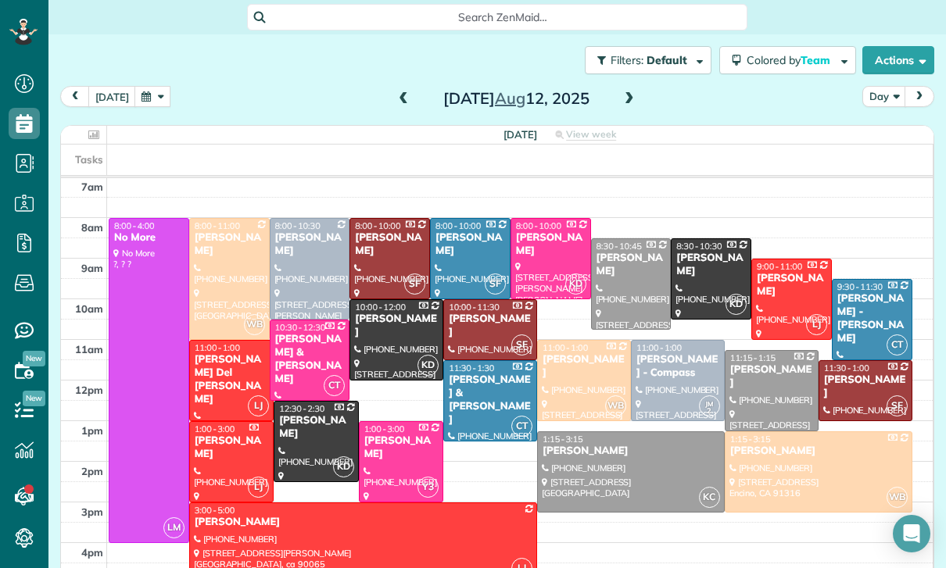
click at [609, 90] on h2 "Tuesday Aug 12, 2025" at bounding box center [515, 98] width 195 height 17
click at [639, 86] on div "Tuesday Aug 12, 2025" at bounding box center [516, 98] width 250 height 25
click at [634, 92] on span at bounding box center [629, 99] width 17 height 14
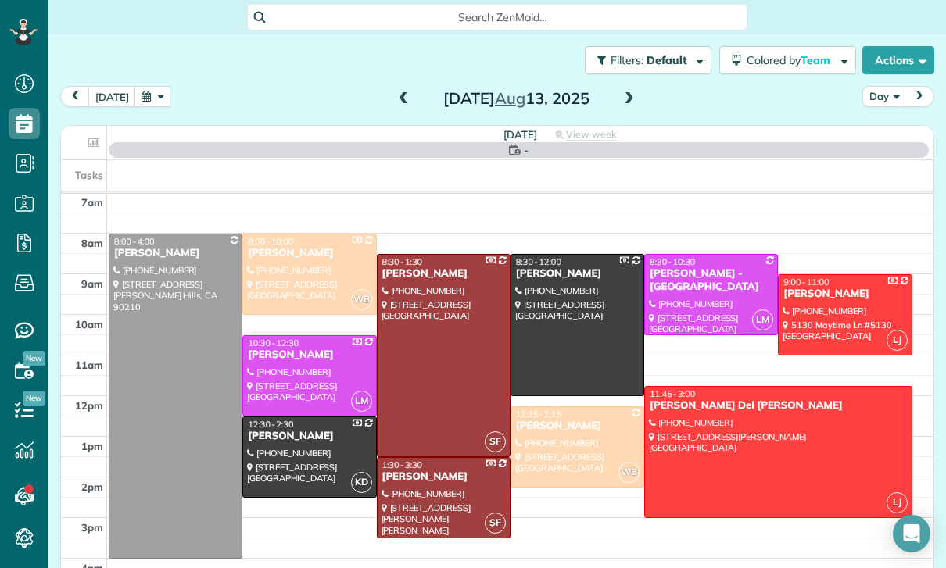
scroll to position [123, 0]
click at [627, 92] on span at bounding box center [629, 99] width 17 height 14
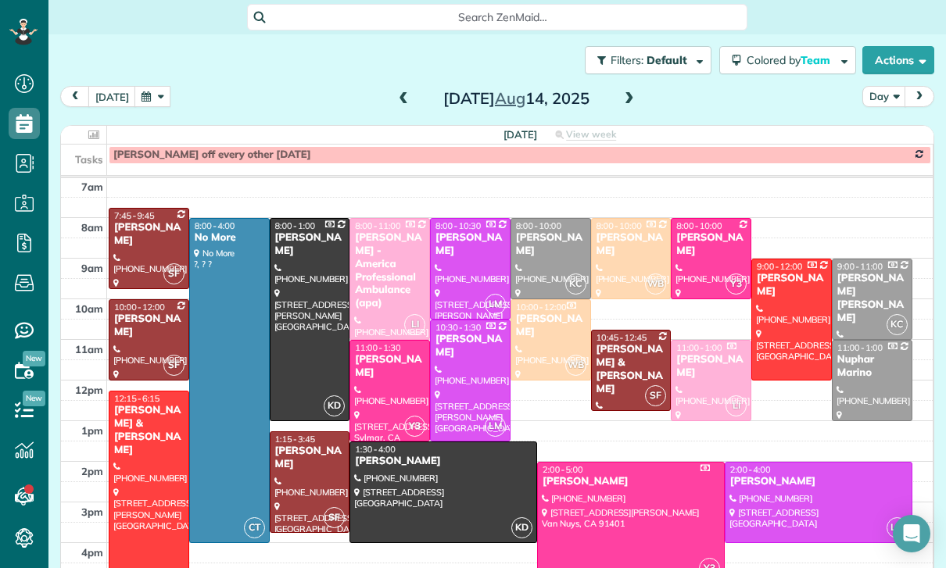
click at [764, 463] on div at bounding box center [819, 503] width 186 height 80
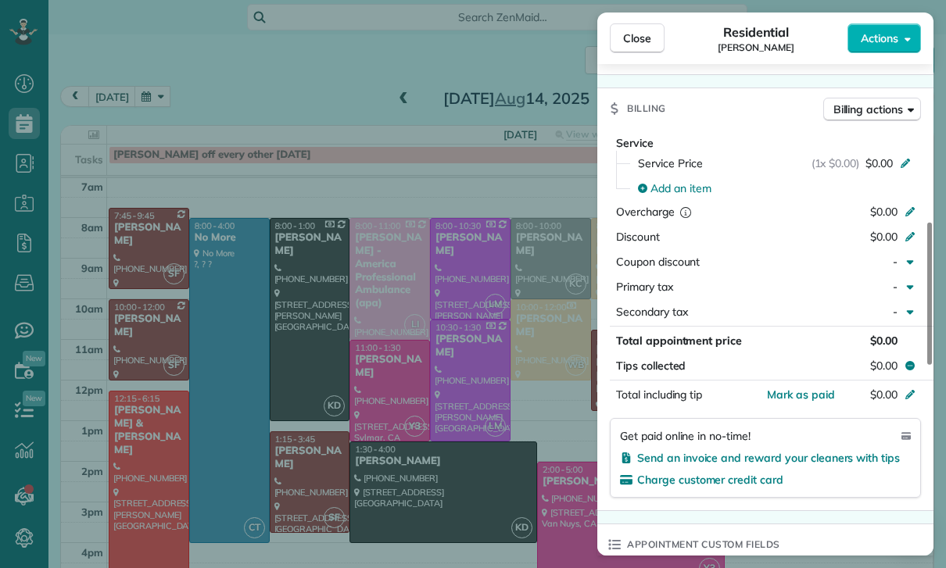
scroll to position [683, 0]
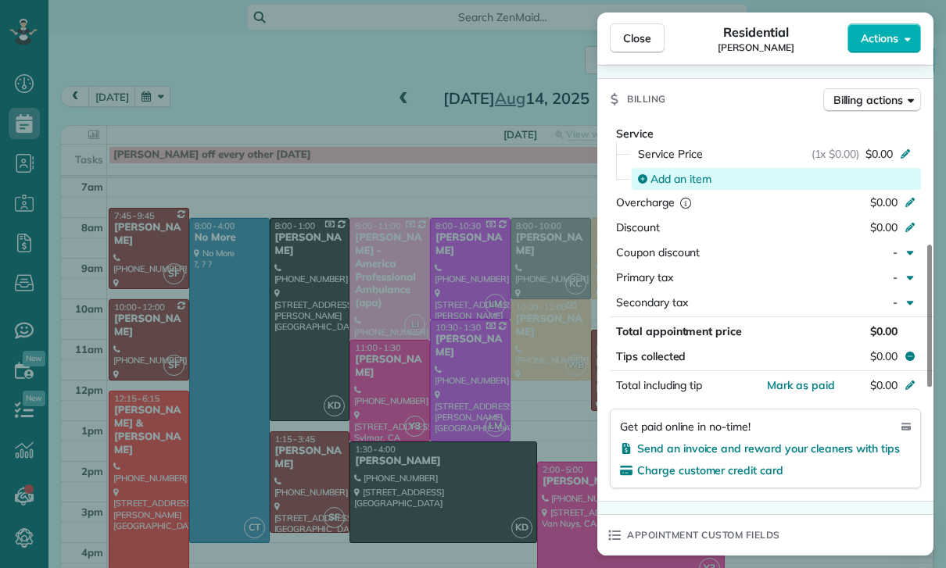
click at [664, 179] on span "Add an item" at bounding box center [681, 179] width 61 height 16
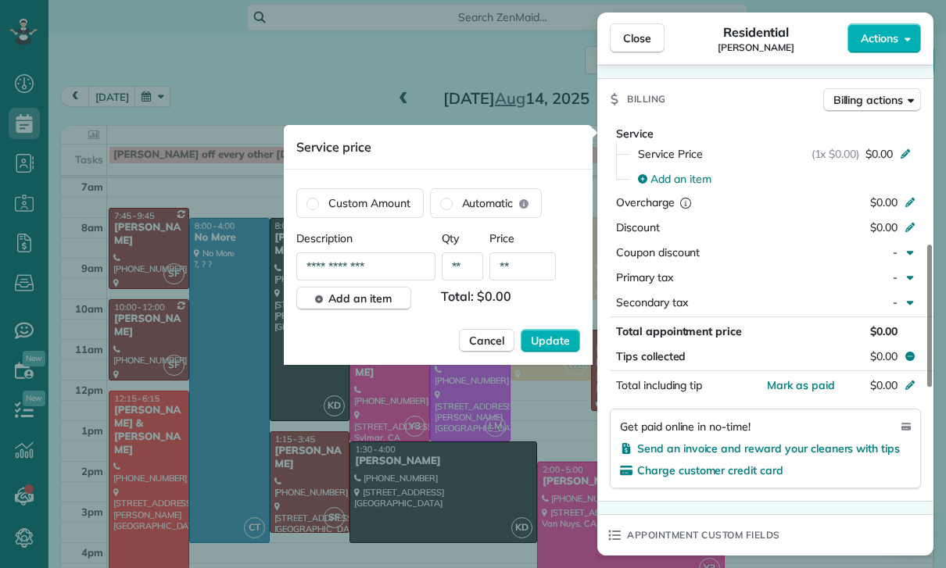
click at [525, 278] on input "**" at bounding box center [522, 267] width 66 height 28
type input "****"
click at [565, 340] on span "Update" at bounding box center [550, 341] width 39 height 16
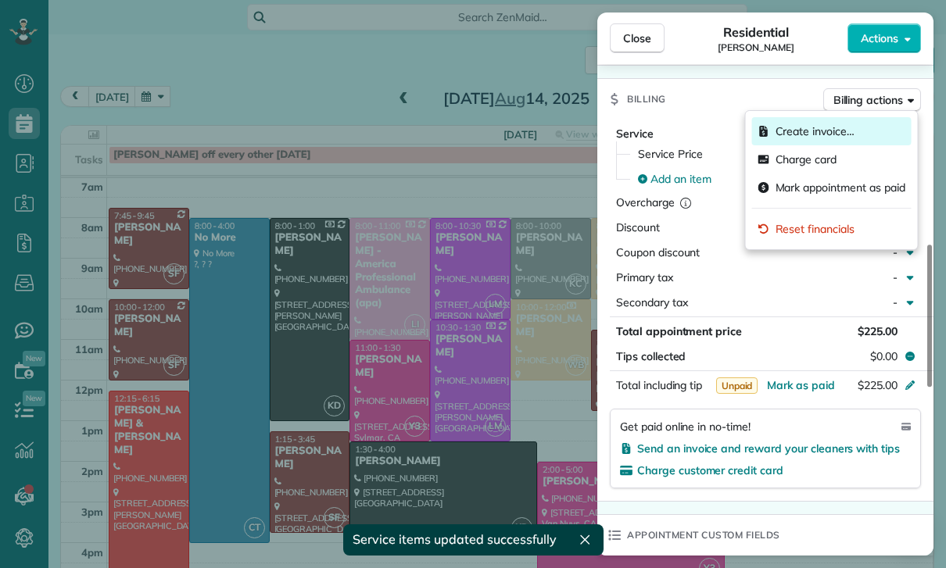
click at [837, 136] on span "Create invoice…" at bounding box center [815, 132] width 79 height 16
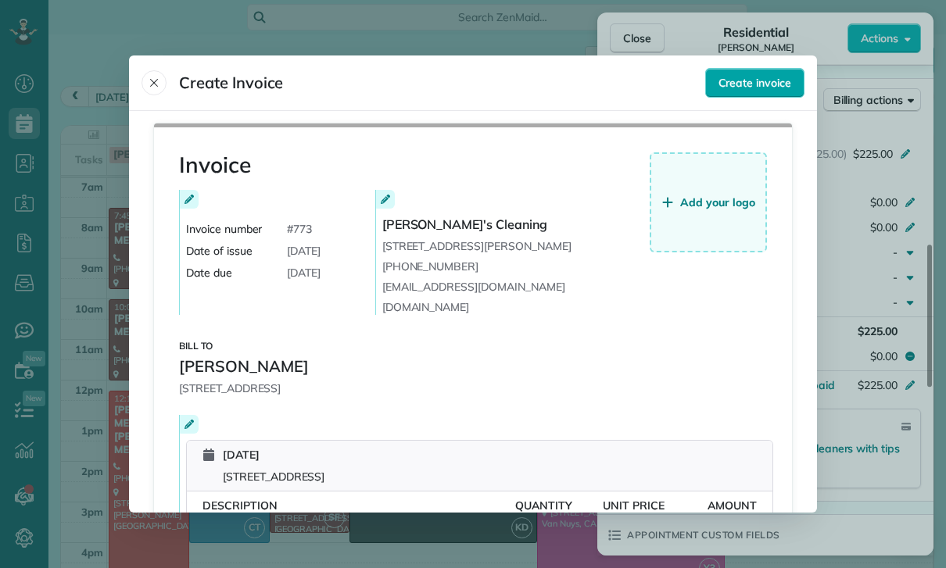
click at [762, 71] on button "Create invoice" at bounding box center [754, 83] width 99 height 30
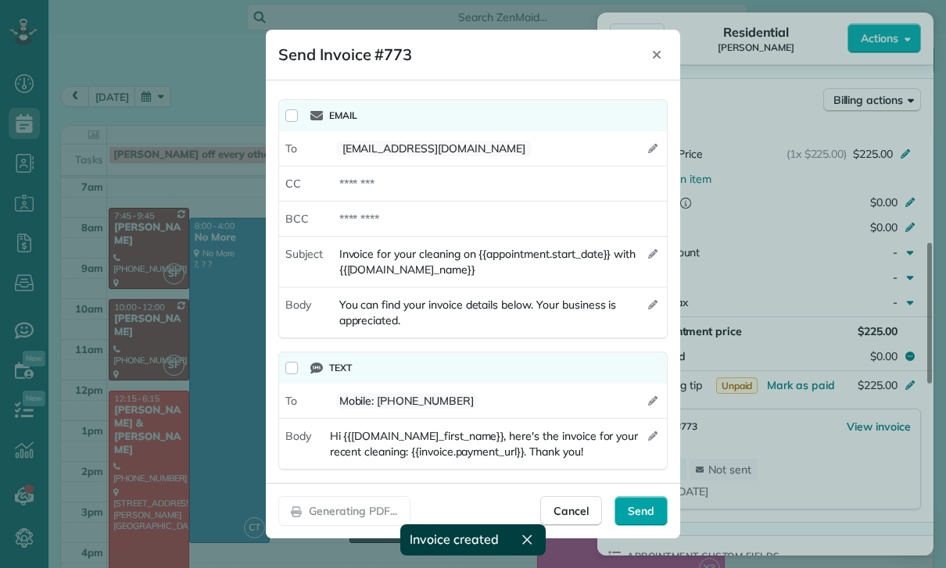
click at [647, 519] on span "Send" at bounding box center [641, 512] width 27 height 16
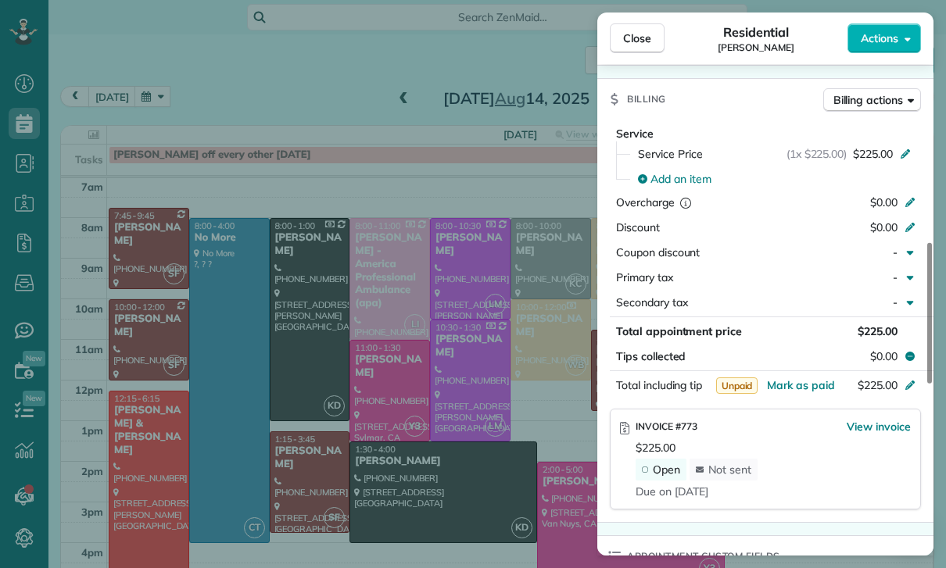
click at [441, 346] on div "Close Residential David Gervasi Actions Status Confirmed David Gervasi · Open p…" at bounding box center [473, 284] width 946 height 568
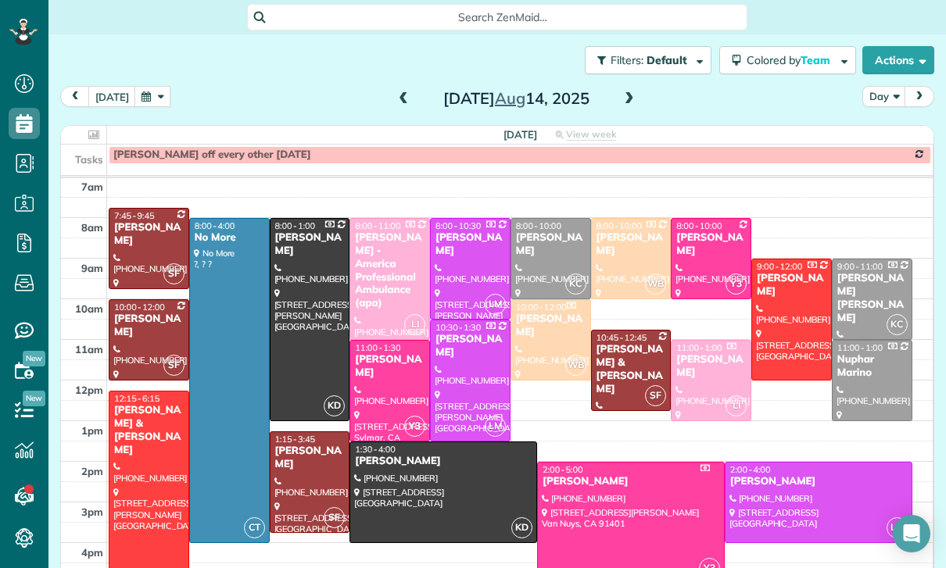
click at [149, 86] on button "button" at bounding box center [152, 96] width 36 height 21
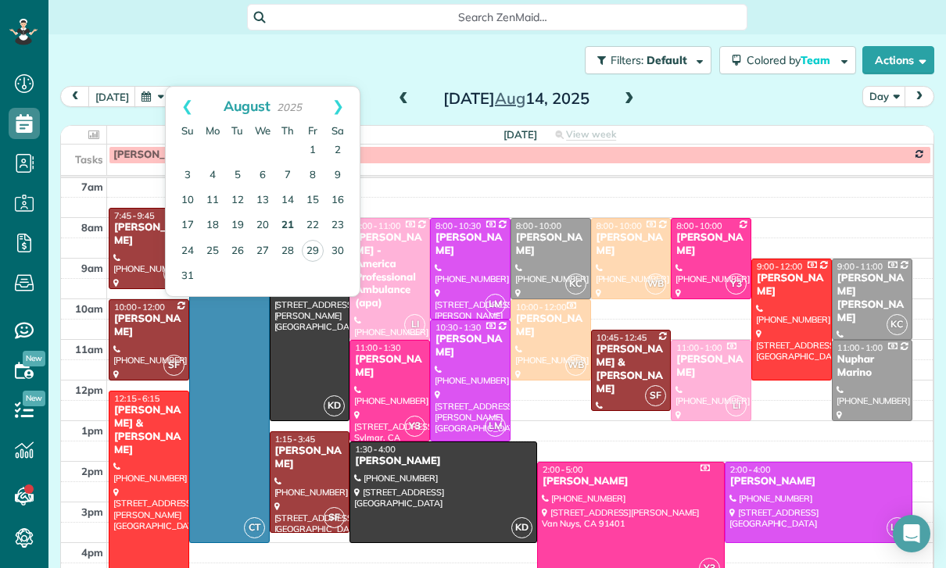
click at [286, 213] on link "21" at bounding box center [287, 225] width 25 height 25
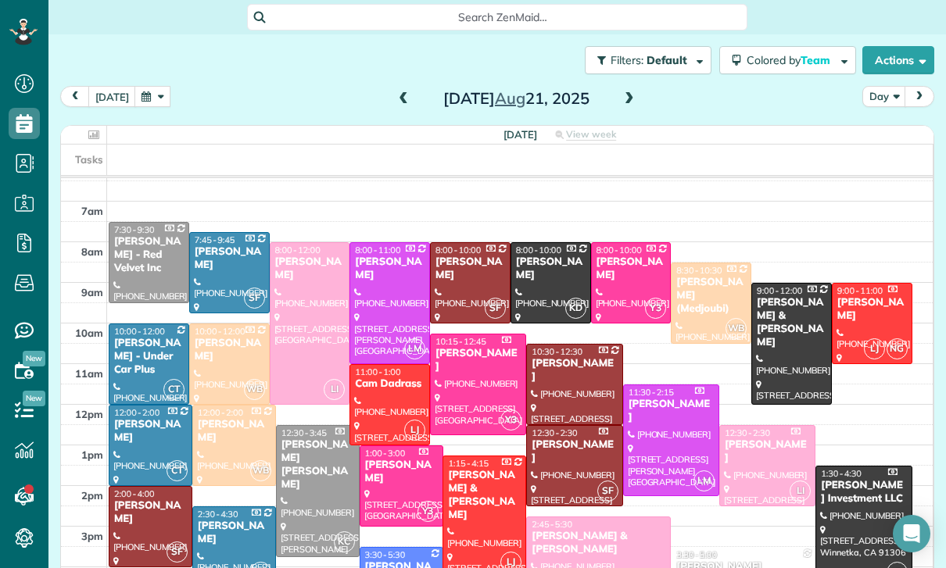
scroll to position [123, 0]
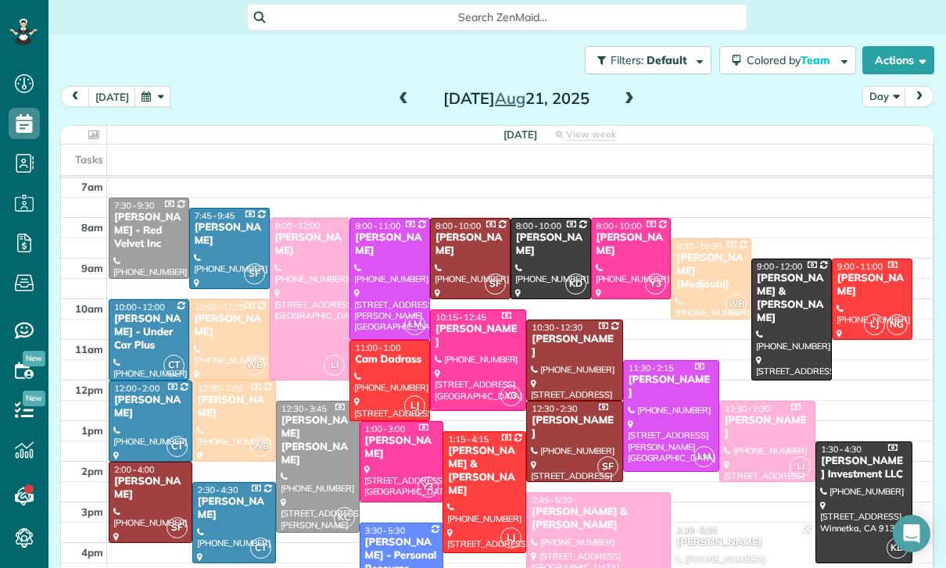
click at [160, 86] on button "button" at bounding box center [152, 96] width 36 height 21
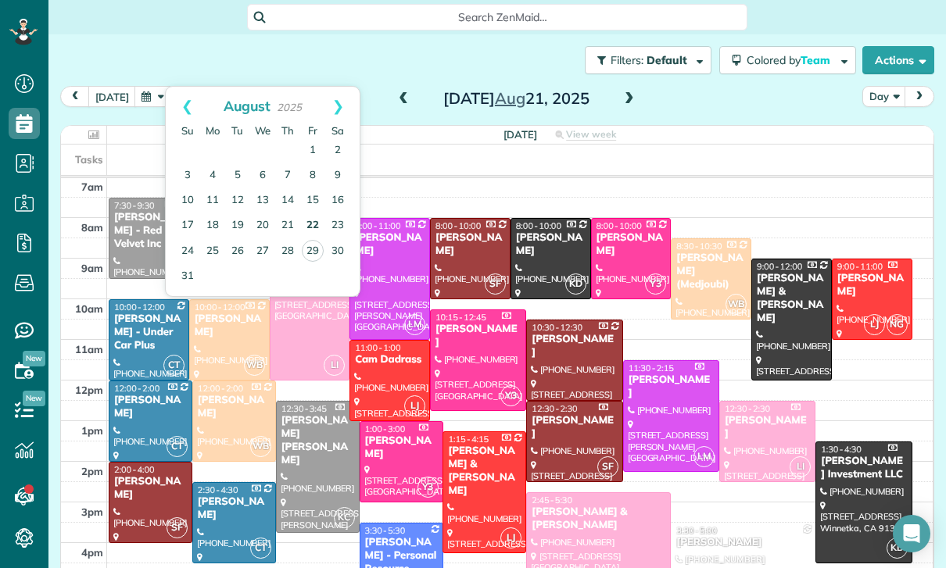
click at [310, 213] on link "22" at bounding box center [312, 225] width 25 height 25
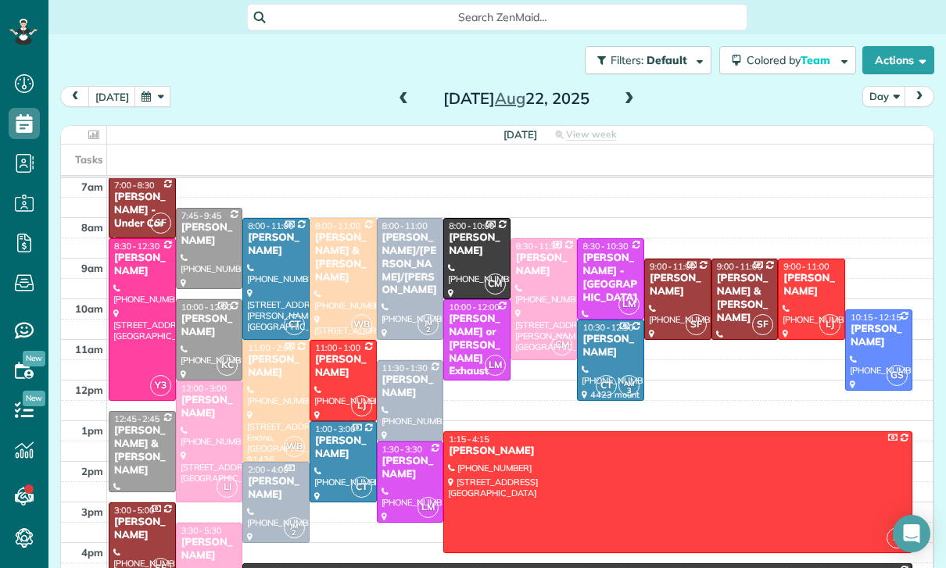
click at [396, 449] on div at bounding box center [411, 483] width 66 height 80
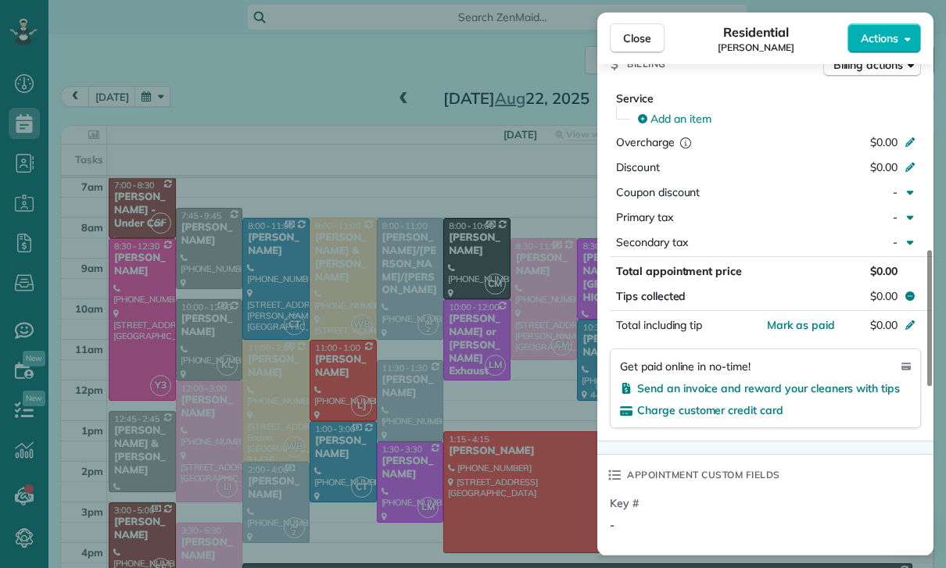
scroll to position [123, 0]
click at [419, 380] on div "Close Residential Cristina Ciminelli Actions Status Yet to Confirm Cristina Cim…" at bounding box center [473, 284] width 946 height 568
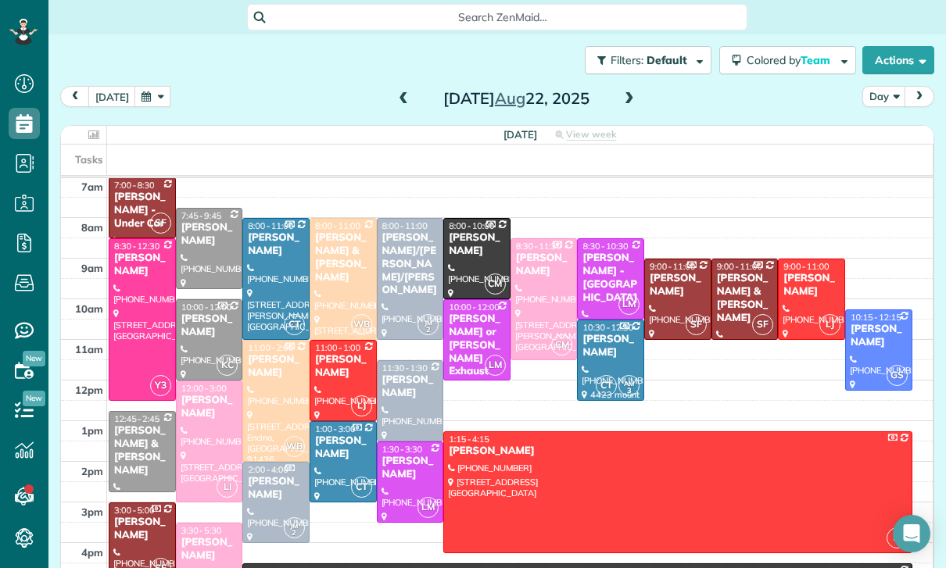
click at [150, 86] on button "button" at bounding box center [152, 96] width 36 height 21
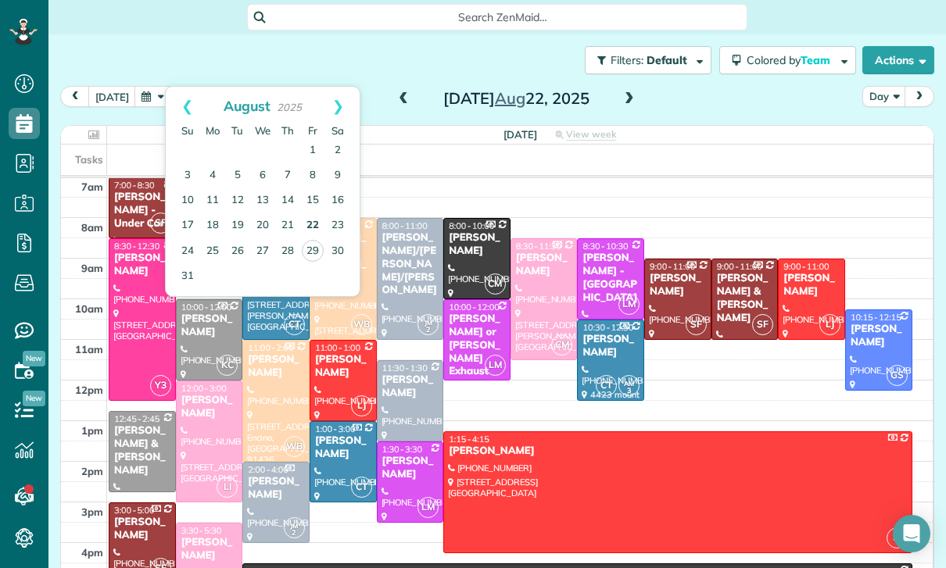
click at [317, 213] on link "22" at bounding box center [312, 225] width 25 height 25
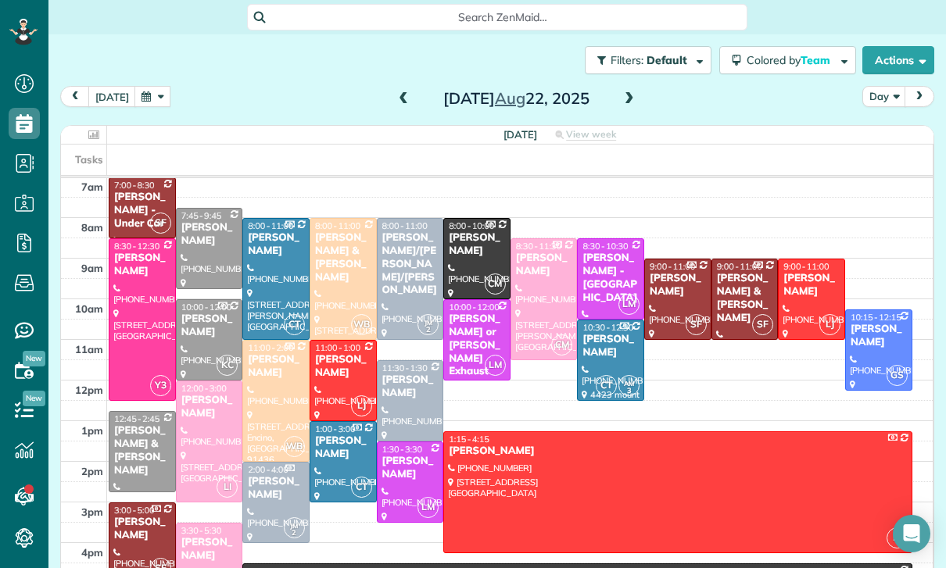
scroll to position [123, 0]
click at [150, 86] on button "button" at bounding box center [152, 96] width 36 height 21
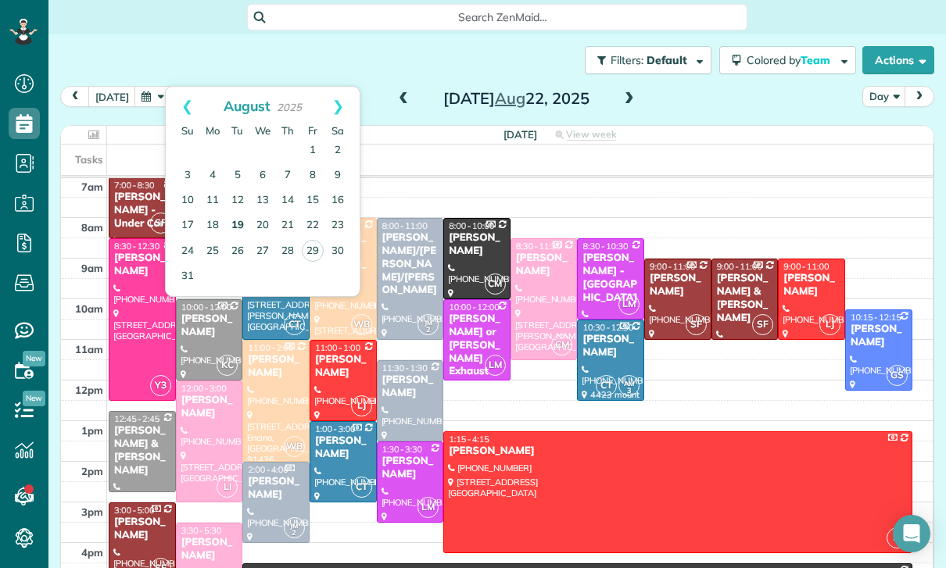
click at [230, 213] on link "19" at bounding box center [237, 225] width 25 height 25
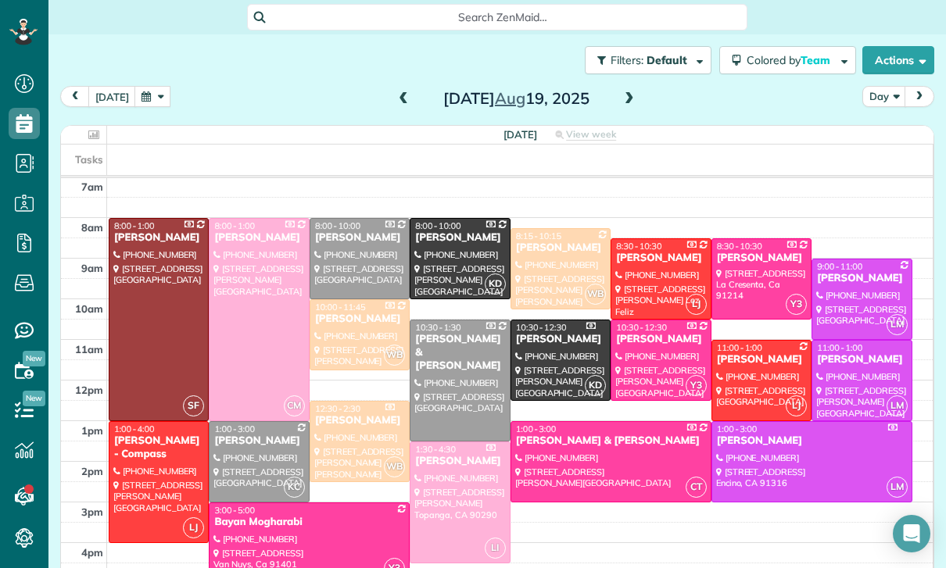
click at [281, 504] on div at bounding box center [309, 544] width 199 height 80
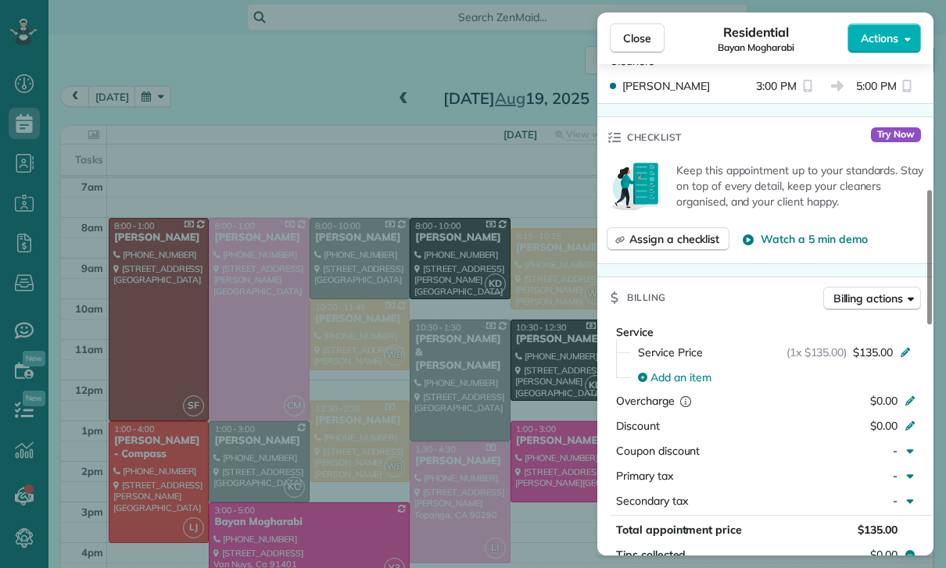
scroll to position [646, 0]
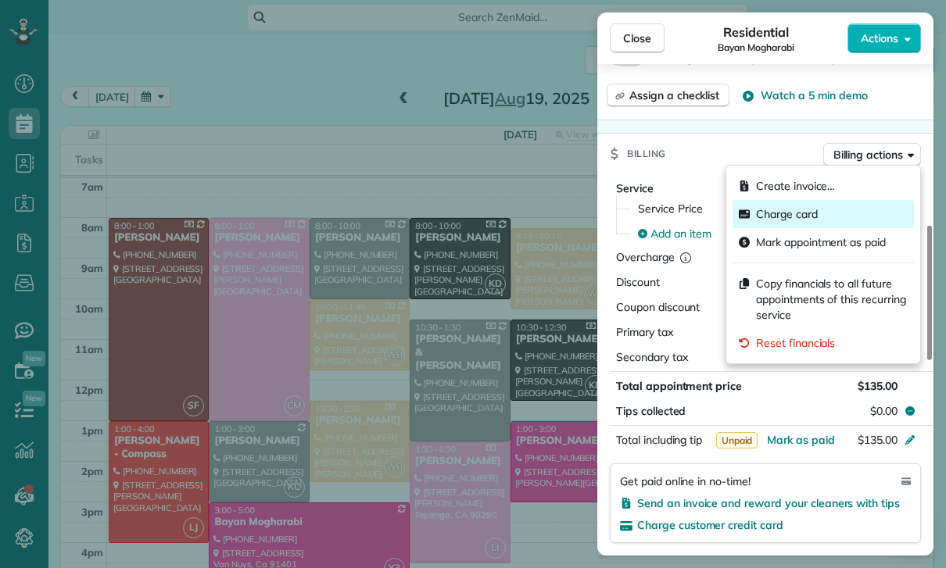
click at [799, 218] on span "Charge card" at bounding box center [787, 214] width 62 height 16
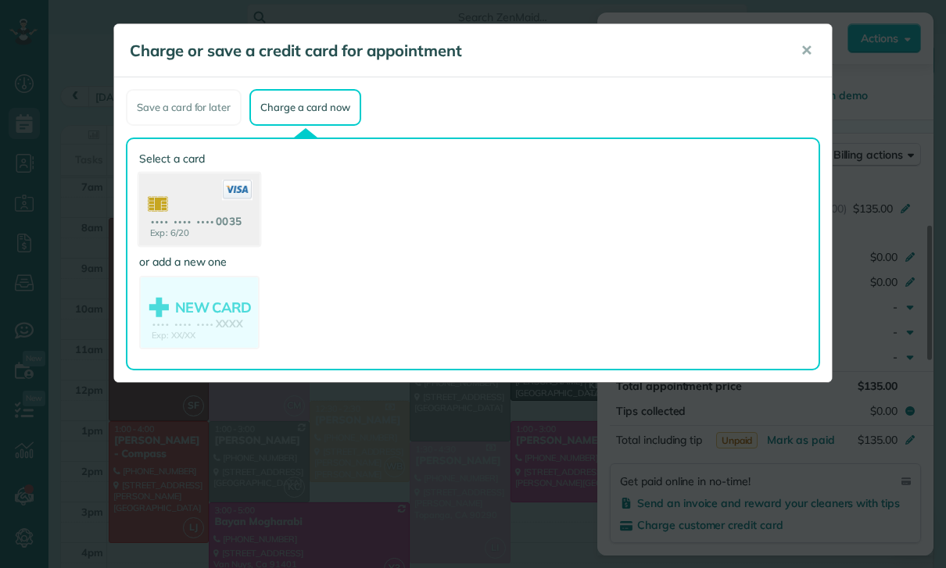
click at [200, 219] on use at bounding box center [199, 212] width 120 height 76
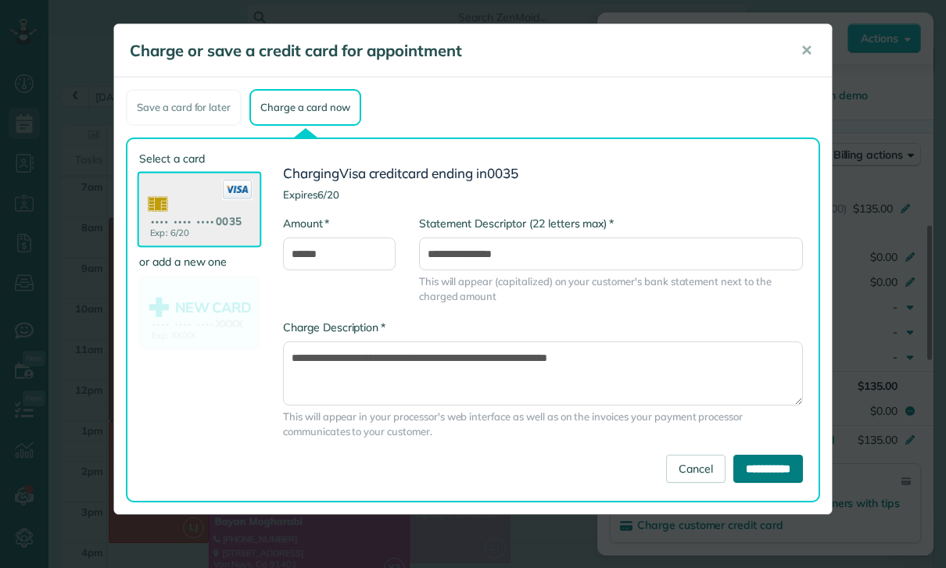
click at [772, 463] on input "**********" at bounding box center [768, 469] width 70 height 28
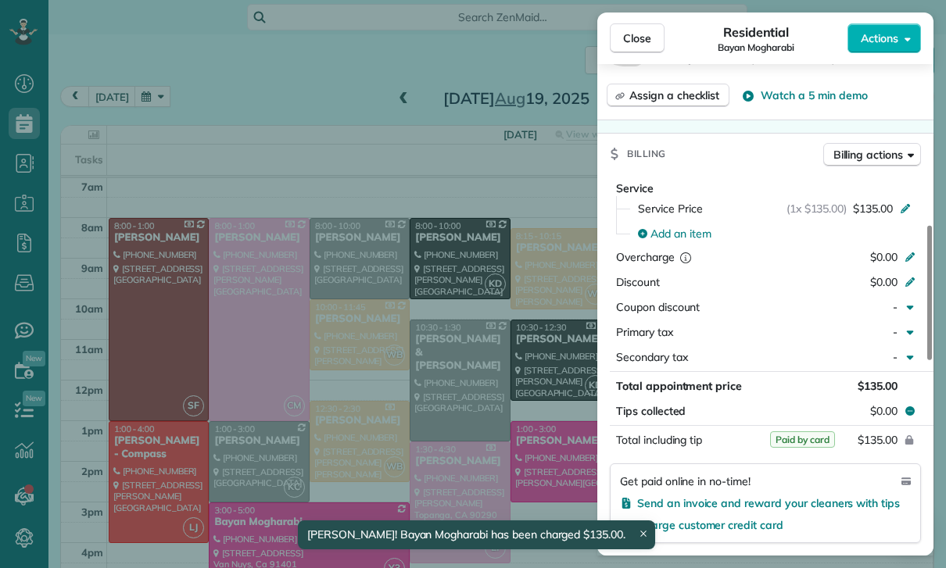
click at [173, 263] on div "Close Residential Bayan Mogharabi Actions Status Yet to Confirm Bayan Mogharabi…" at bounding box center [473, 284] width 946 height 568
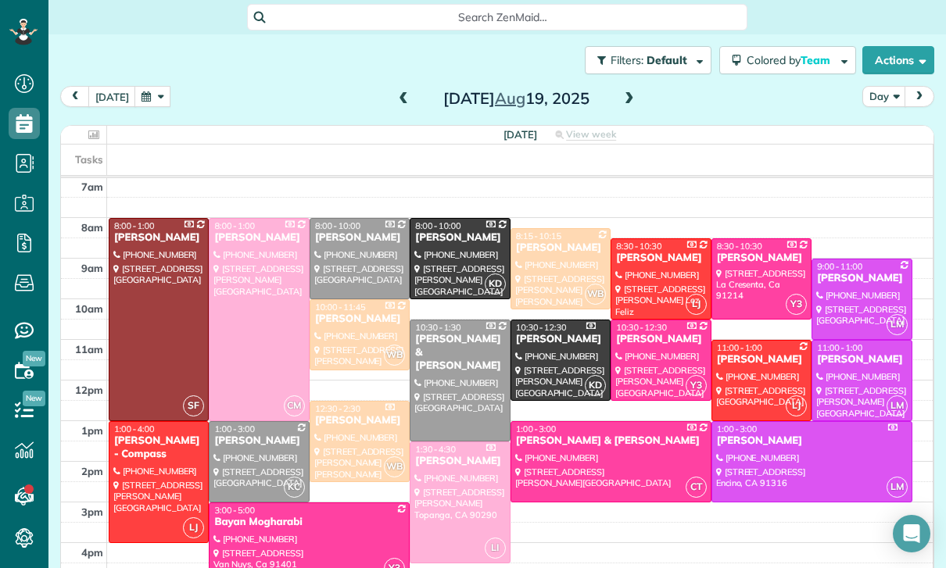
scroll to position [99, 0]
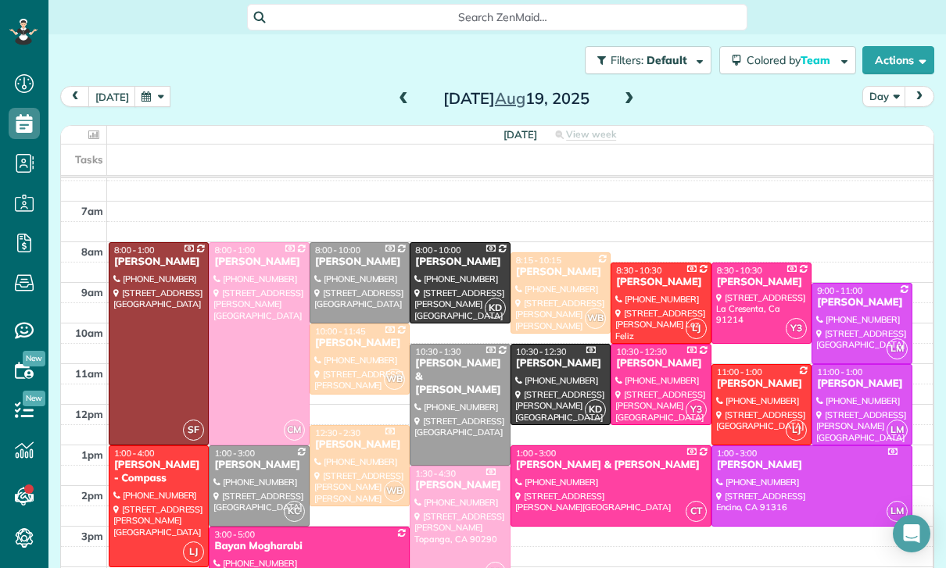
click at [151, 86] on button "button" at bounding box center [152, 96] width 36 height 21
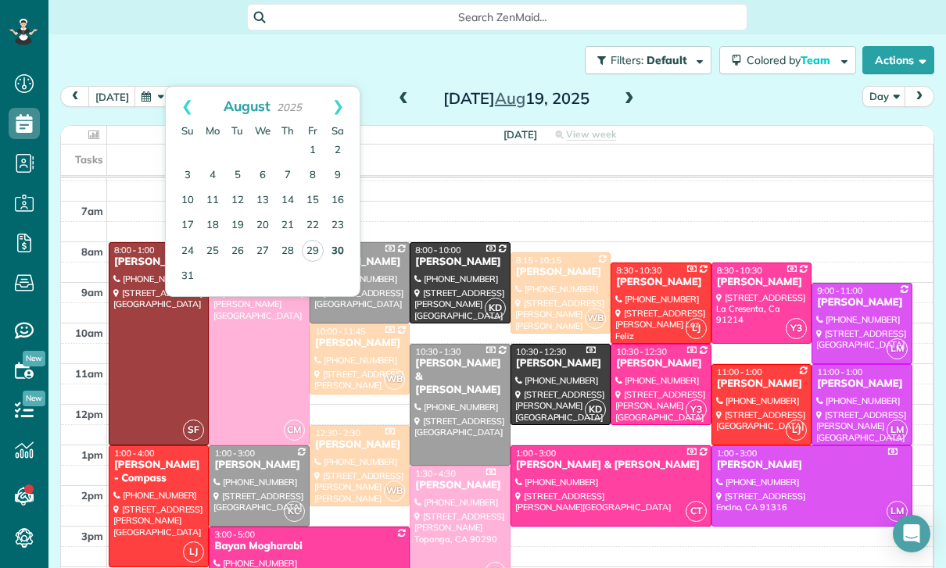
click at [346, 239] on link "30" at bounding box center [337, 251] width 25 height 25
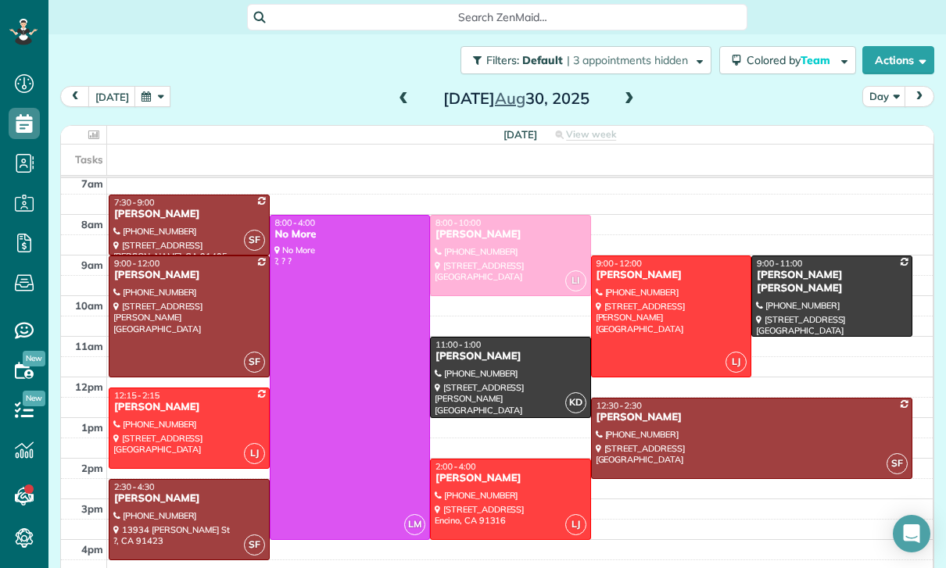
scroll to position [113, 0]
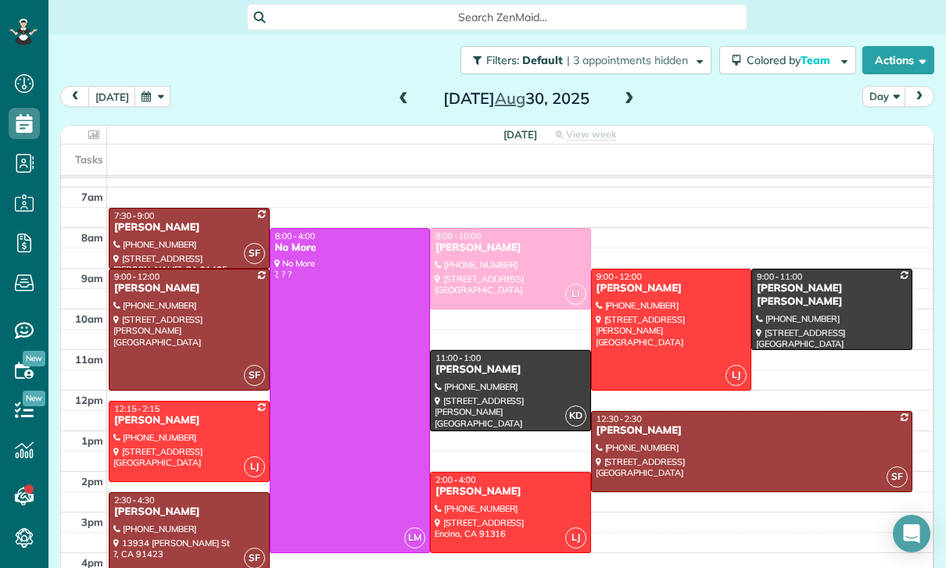
click at [144, 86] on button "button" at bounding box center [152, 96] width 36 height 21
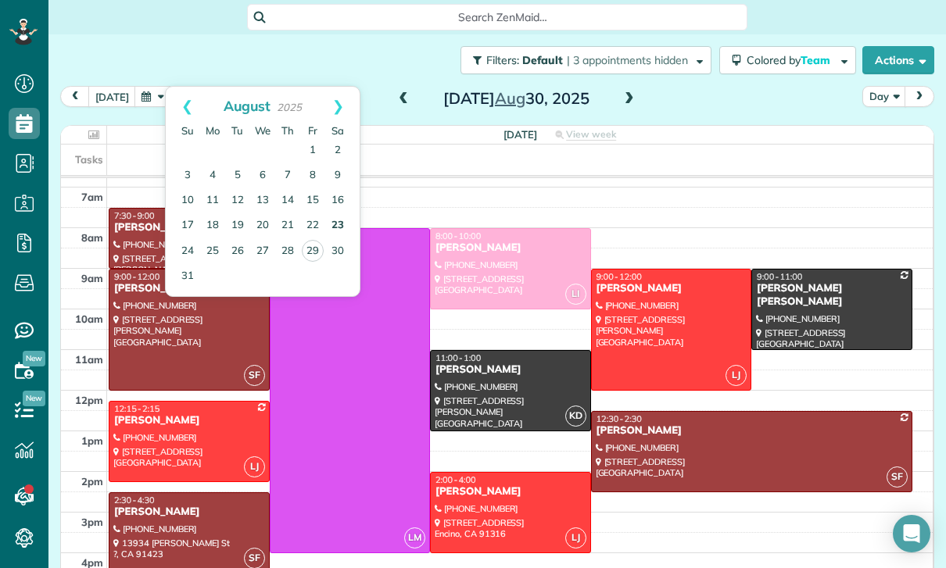
click at [329, 213] on link "23" at bounding box center [337, 225] width 25 height 25
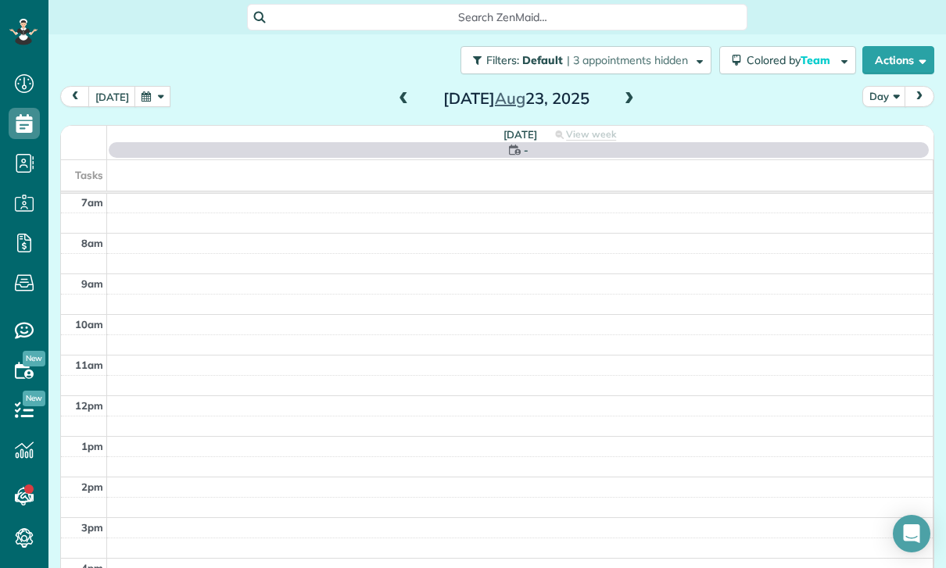
scroll to position [123, 0]
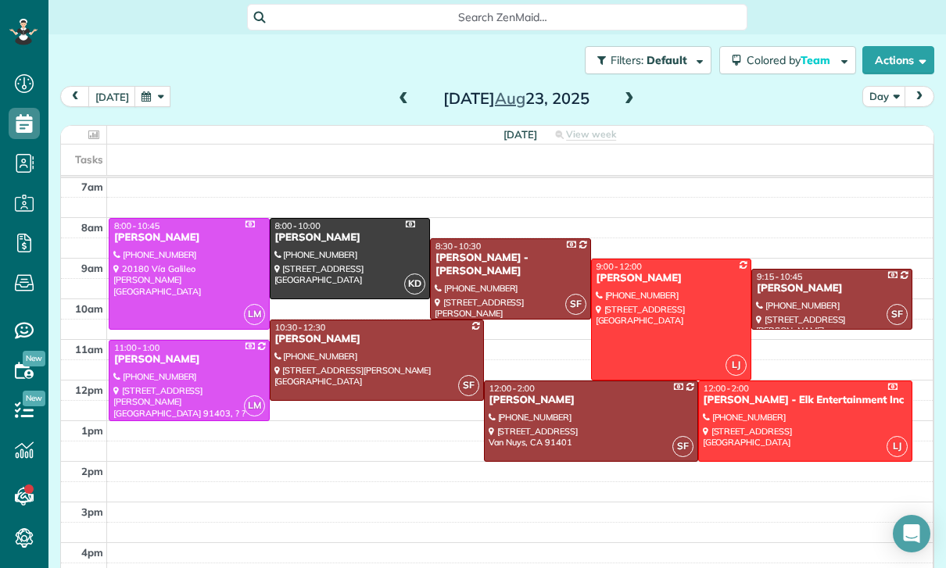
click at [163, 86] on button "button" at bounding box center [152, 96] width 36 height 21
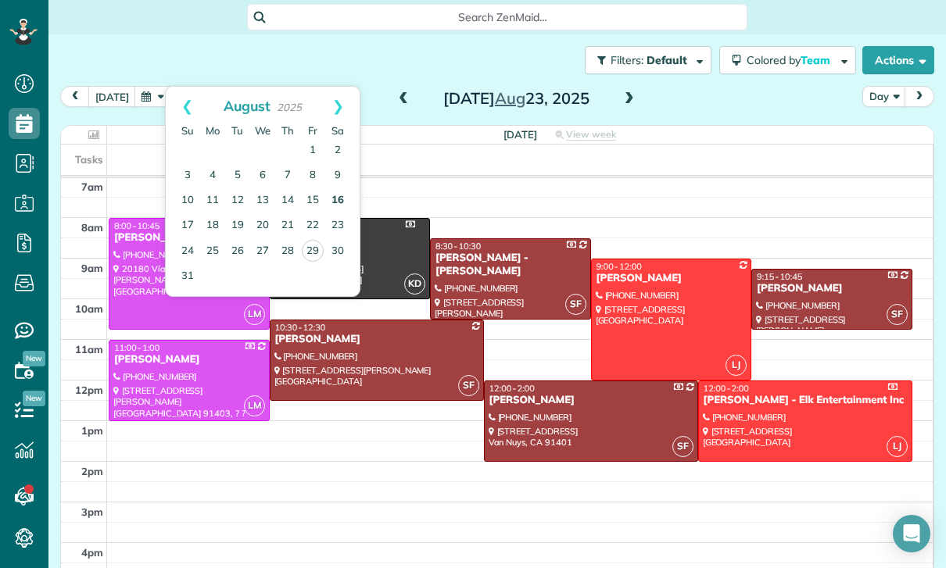
click at [342, 188] on link "16" at bounding box center [337, 200] width 25 height 25
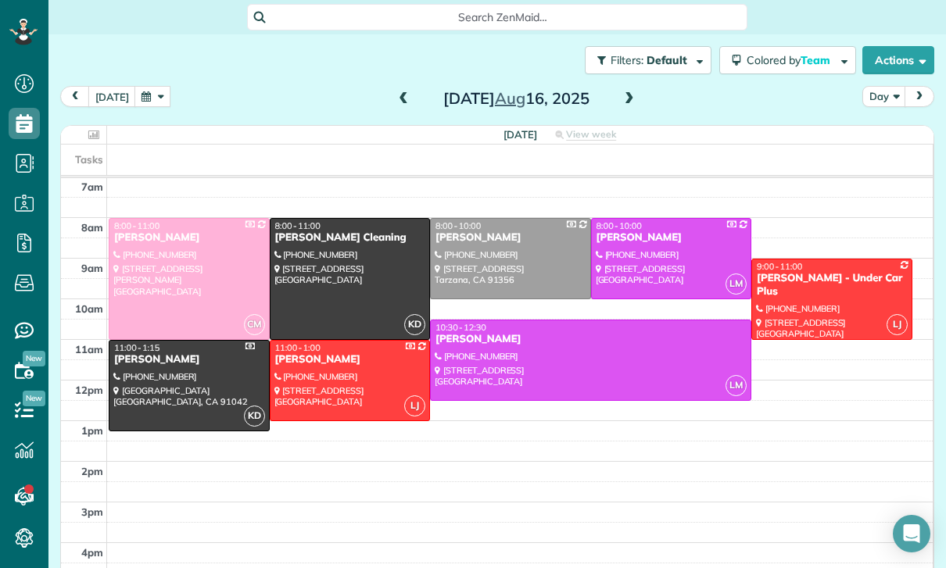
click at [158, 86] on button "button" at bounding box center [152, 96] width 36 height 21
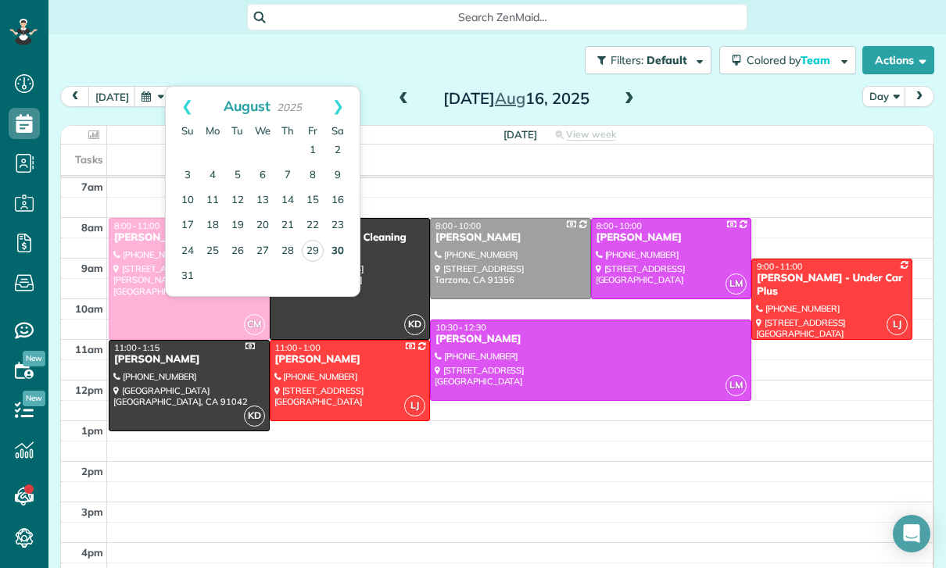
click at [339, 239] on link "30" at bounding box center [337, 251] width 25 height 25
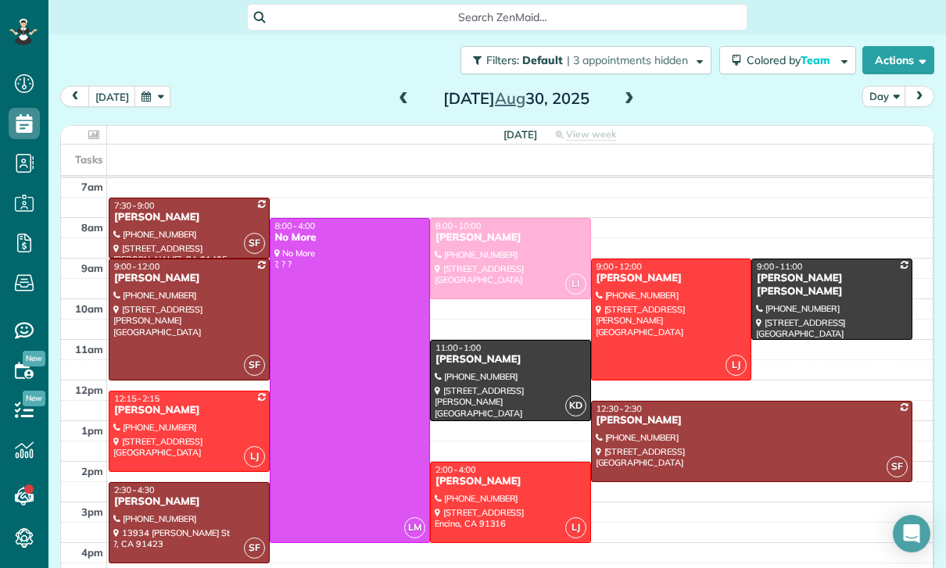
click at [160, 86] on button "button" at bounding box center [152, 96] width 36 height 21
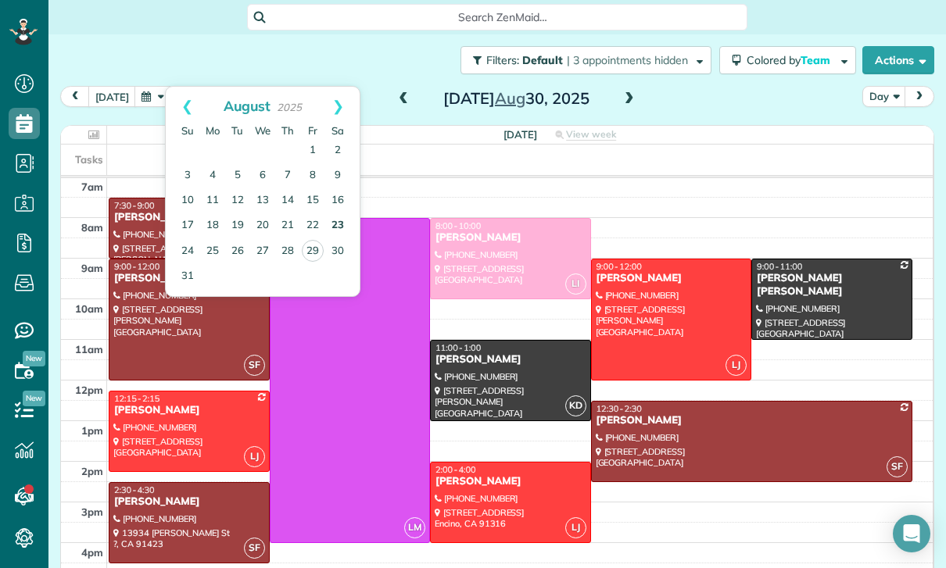
click at [342, 213] on link "23" at bounding box center [337, 225] width 25 height 25
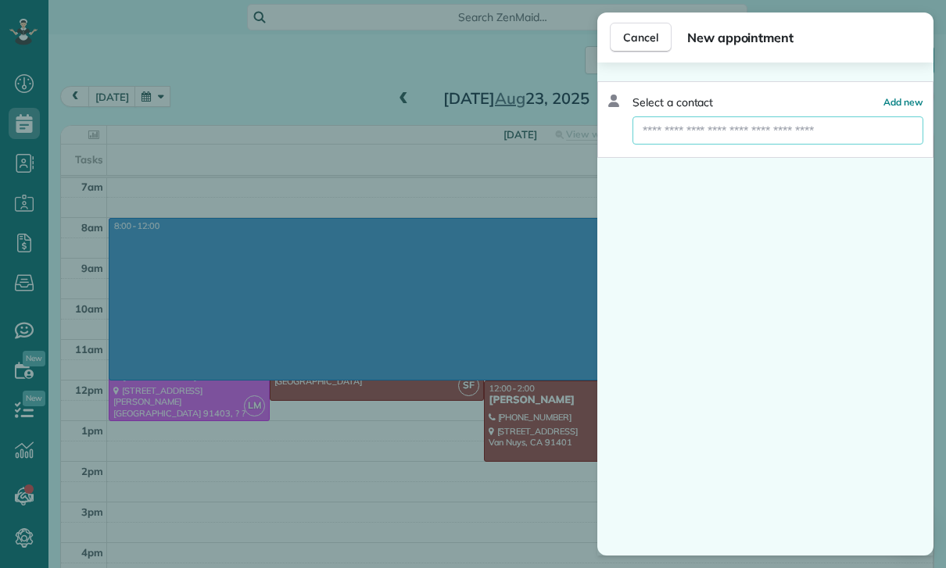
click at [798, 127] on input "text" at bounding box center [778, 130] width 291 height 28
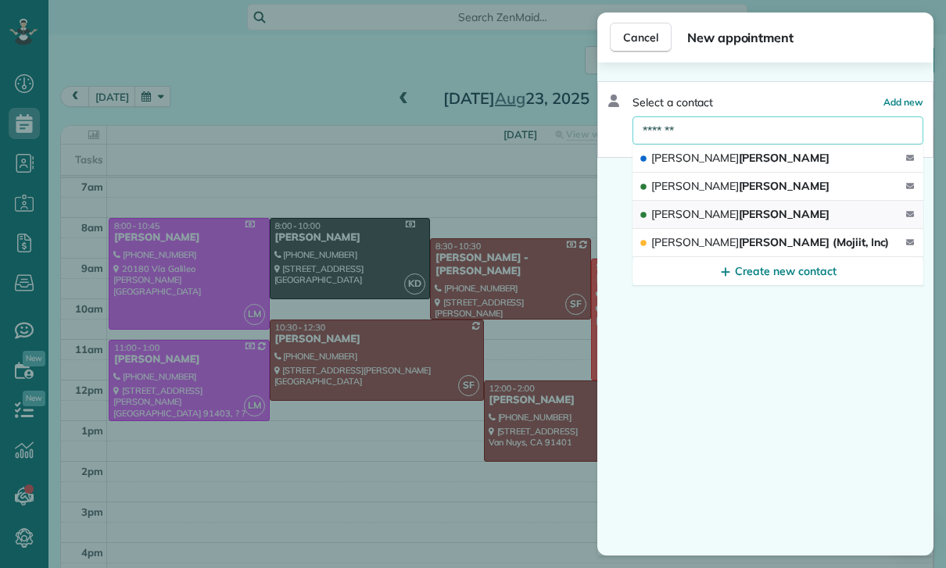
type input "*******"
click at [777, 220] on button "Janelle Budke" at bounding box center [778, 215] width 291 height 28
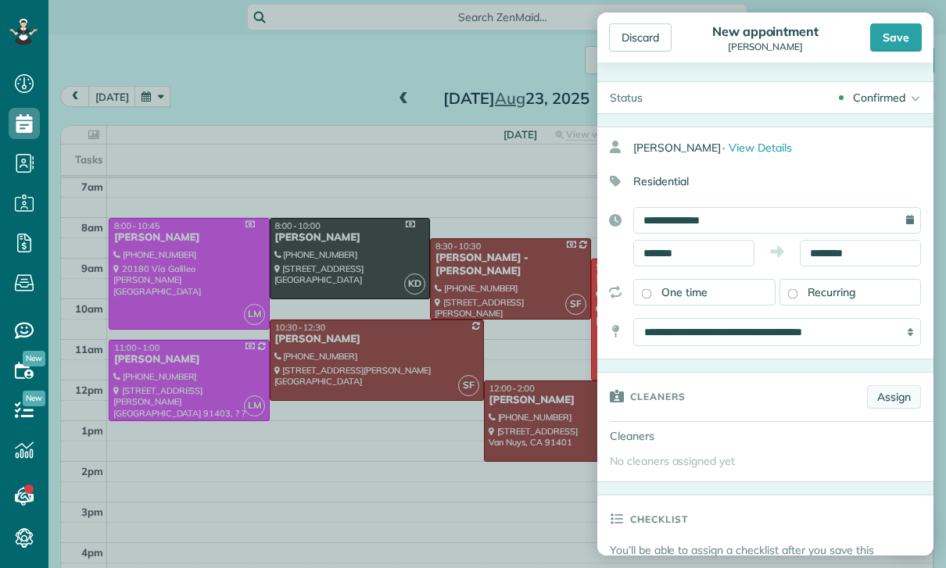
click at [899, 398] on link "Assign" at bounding box center [894, 396] width 54 height 23
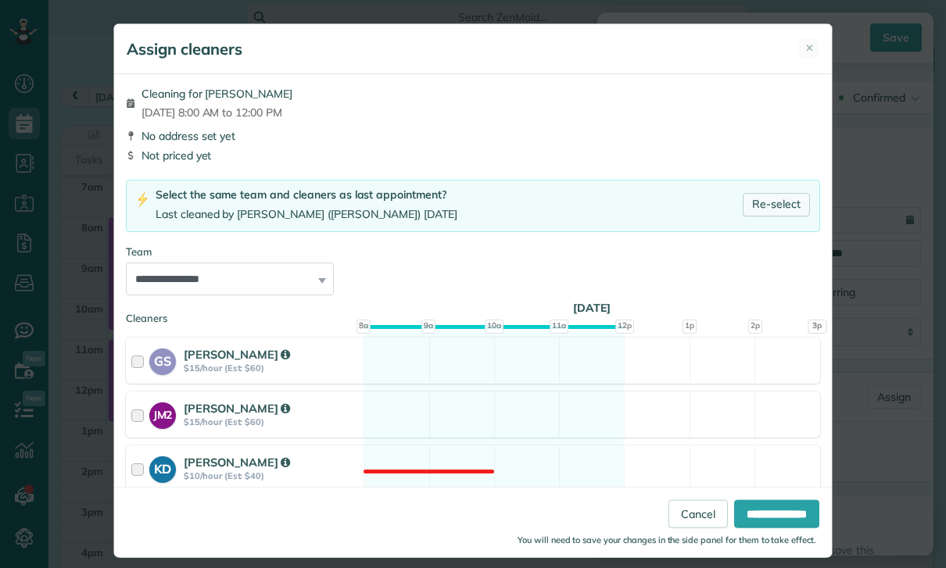
click at [787, 206] on link "Re-select" at bounding box center [776, 204] width 67 height 23
select select "**"
click at [786, 568] on html "Dashboard Scheduling Calendar View List View Dispatch View - Weekly scheduling …" at bounding box center [473, 284] width 946 height 568
click at [770, 568] on html "Dashboard Scheduling Calendar View List View Dispatch View - Weekly scheduling …" at bounding box center [473, 284] width 946 height 568
click at [785, 568] on html "Dashboard Scheduling Calendar View List View Dispatch View - Weekly scheduling …" at bounding box center [473, 284] width 946 height 568
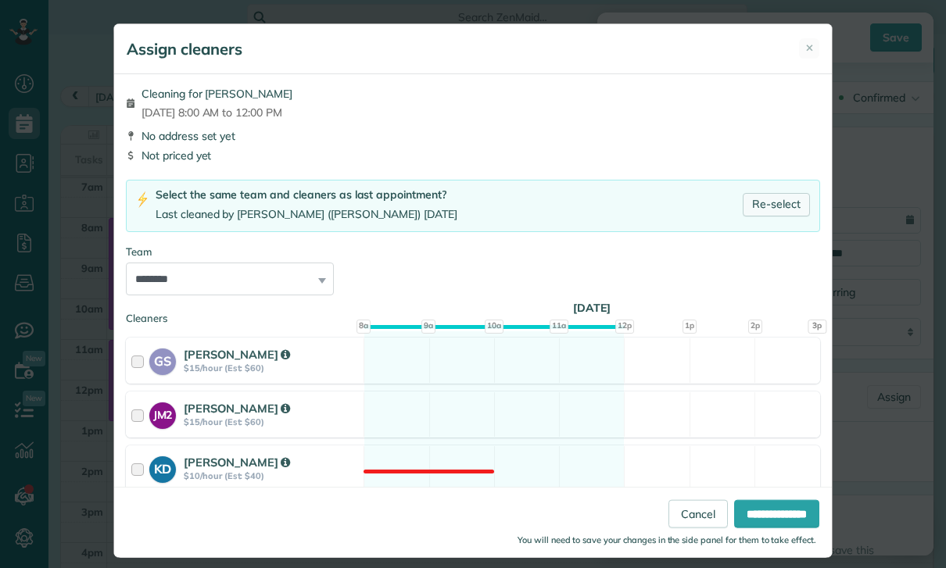
click at [787, 568] on html "Dashboard Scheduling Calendar View List View Dispatch View - Weekly scheduling …" at bounding box center [473, 284] width 946 height 568
click at [786, 568] on html "Dashboard Scheduling Calendar View List View Dispatch View - Weekly scheduling …" at bounding box center [473, 284] width 946 height 568
click at [790, 529] on input "**********" at bounding box center [776, 514] width 85 height 28
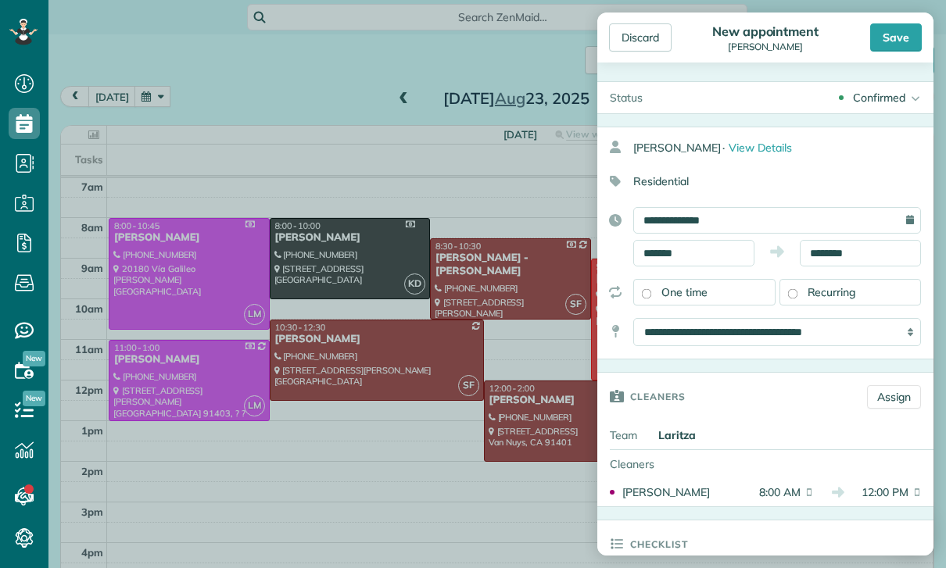
click at [899, 82] on div "Confirmed Confirmed Stand-By Yet to Confirm Call to Remind Cancelled" at bounding box center [794, 97] width 278 height 31
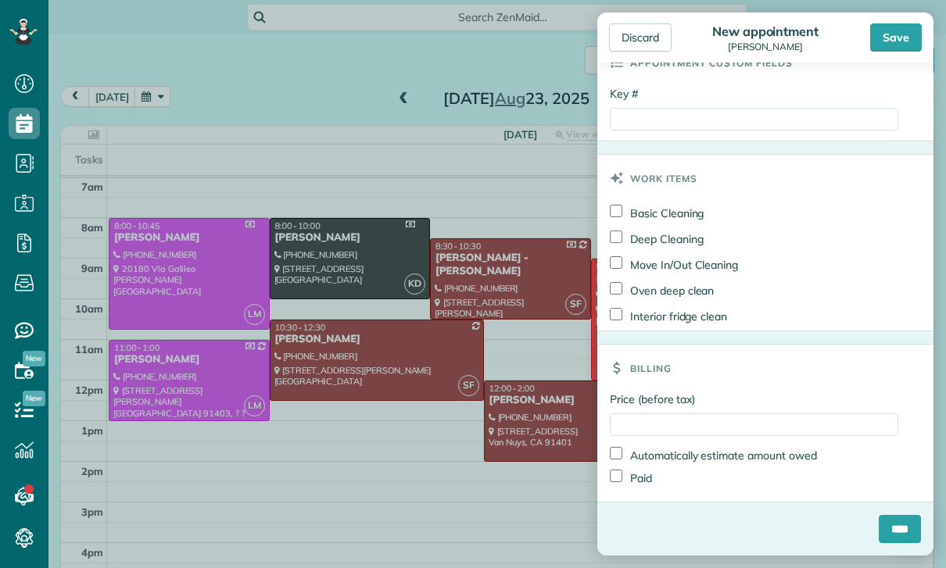
scroll to position [829, 0]
click at [905, 555] on div "****" at bounding box center [765, 535] width 336 height 41
click at [900, 568] on html "Dashboard Scheduling Calendar View List View Dispatch View - Weekly scheduling …" at bounding box center [473, 284] width 946 height 568
click at [900, 522] on input "****" at bounding box center [900, 529] width 42 height 28
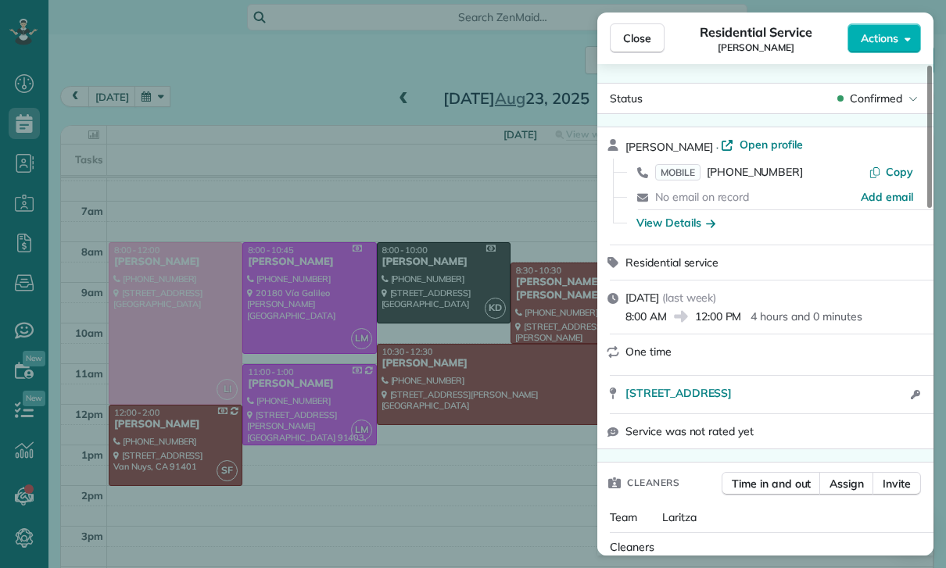
scroll to position [123, 0]
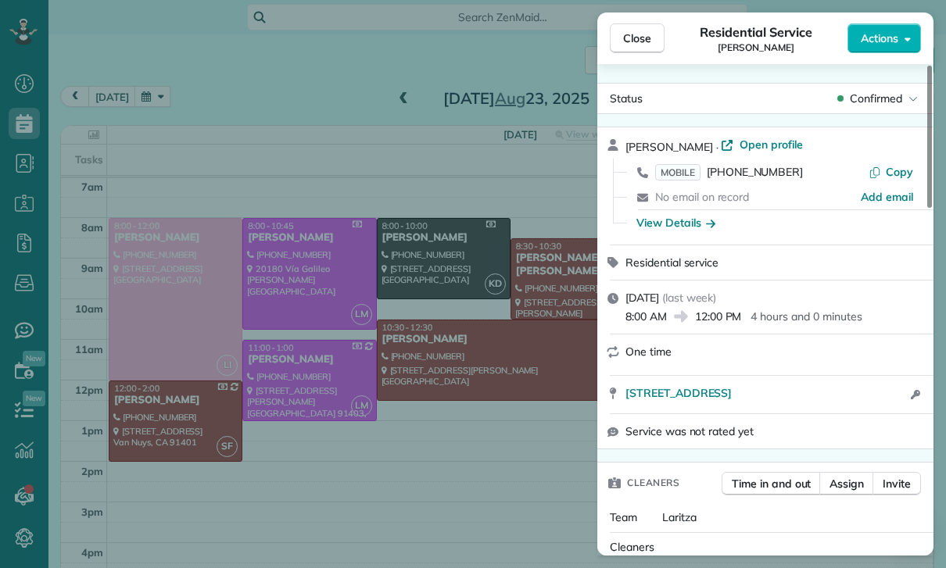
click at [475, 479] on div "Close Residential Service Janelle Budke Actions Status Confirmed Janelle Budke …" at bounding box center [473, 284] width 946 height 568
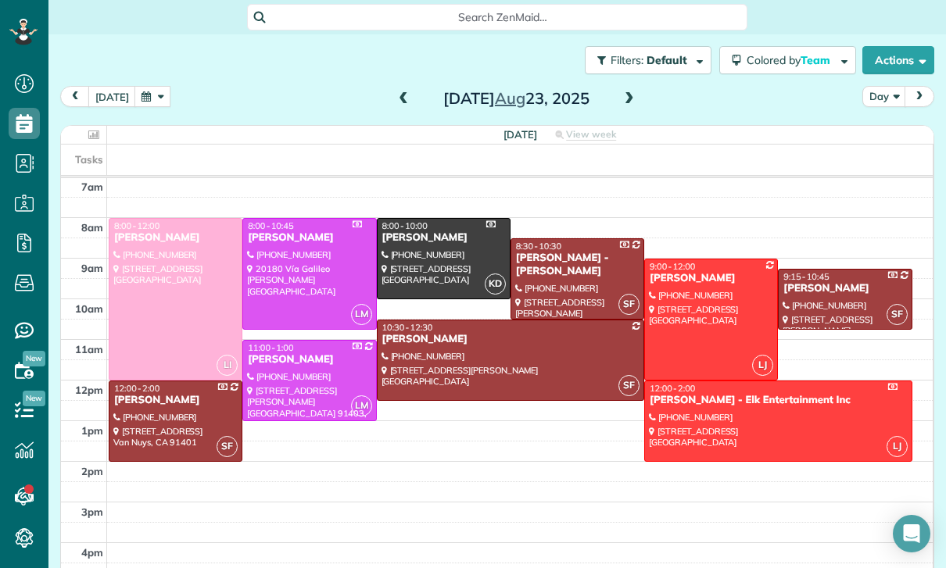
click at [197, 326] on div at bounding box center [175, 299] width 132 height 161
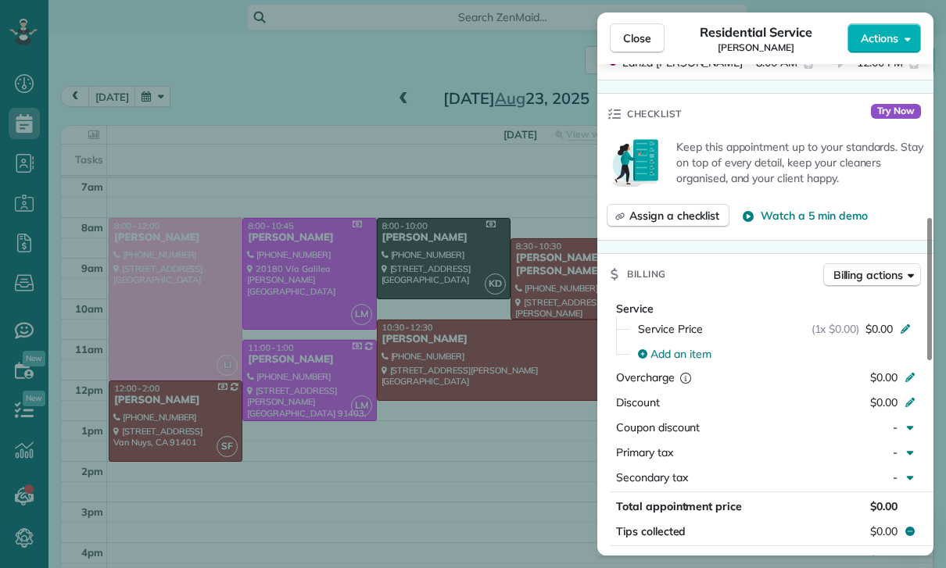
scroll to position [662, 0]
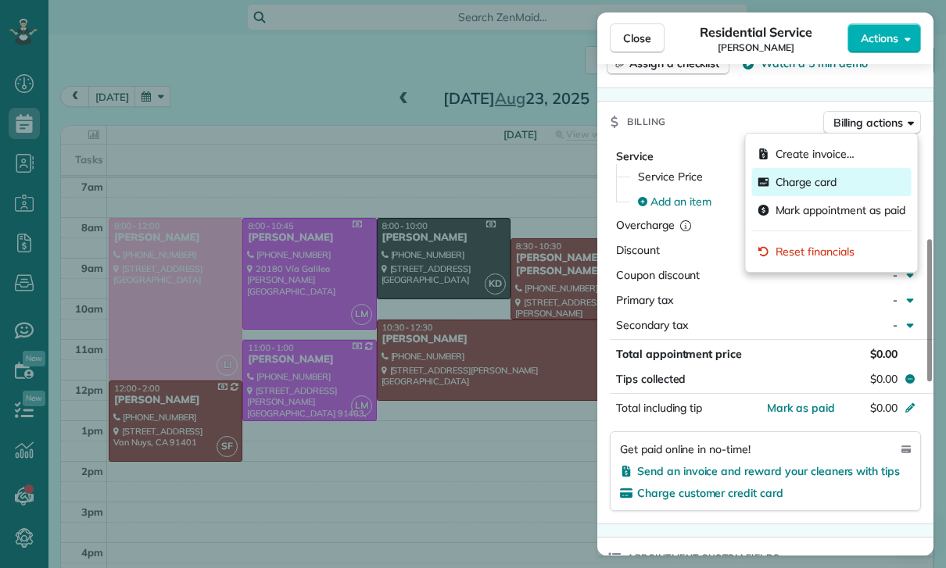
click at [825, 183] on span "Charge card" at bounding box center [807, 182] width 62 height 16
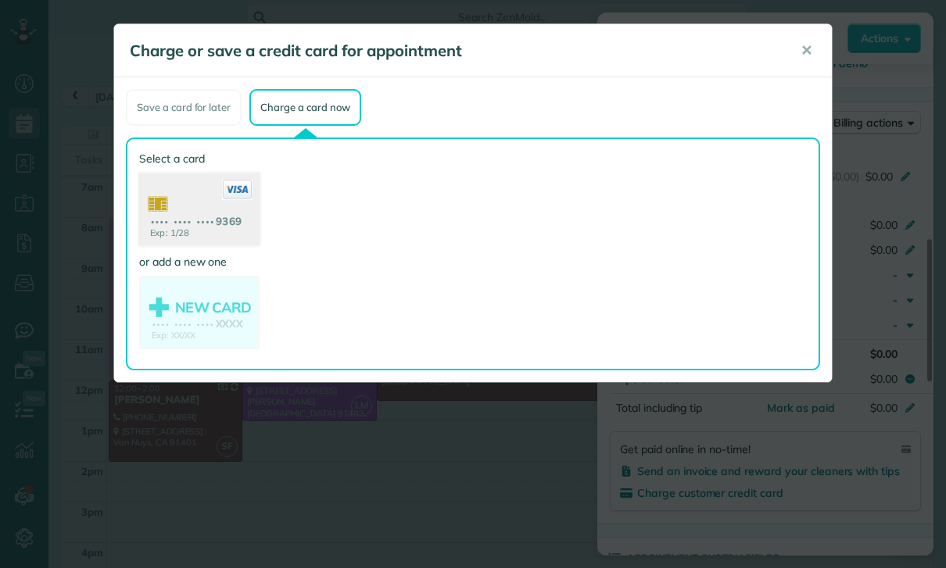
click at [186, 220] on use at bounding box center [199, 212] width 120 height 76
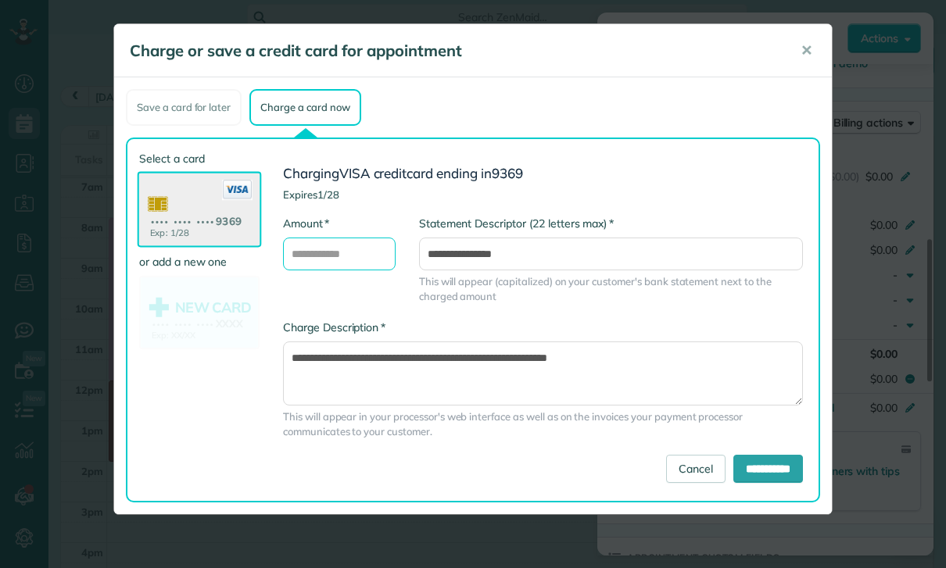
click at [317, 253] on input "* Amount" at bounding box center [339, 254] width 113 height 33
type input "***"
click at [772, 468] on input "**********" at bounding box center [768, 469] width 70 height 28
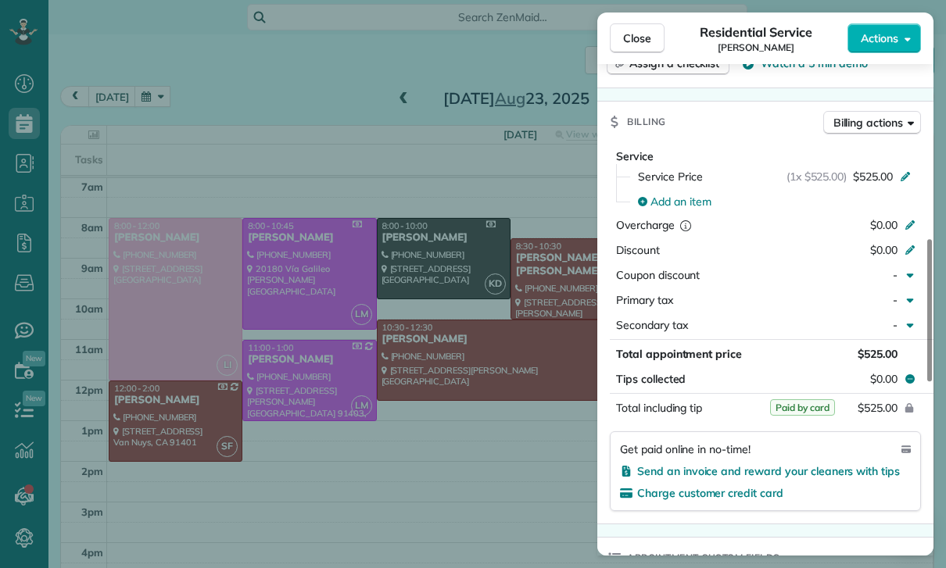
scroll to position [99, 0]
